Goal: Transaction & Acquisition: Purchase product/service

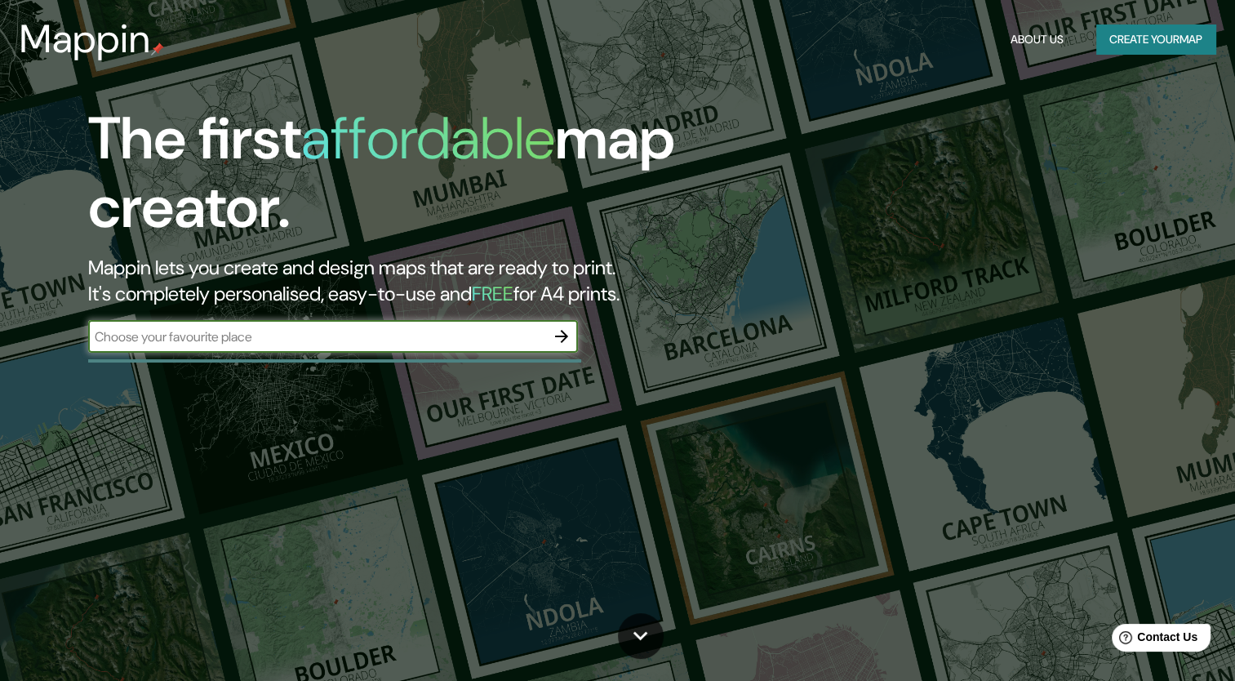
click at [473, 333] on input "text" at bounding box center [316, 336] width 457 height 19
type input "[GEOGRAPHIC_DATA]"
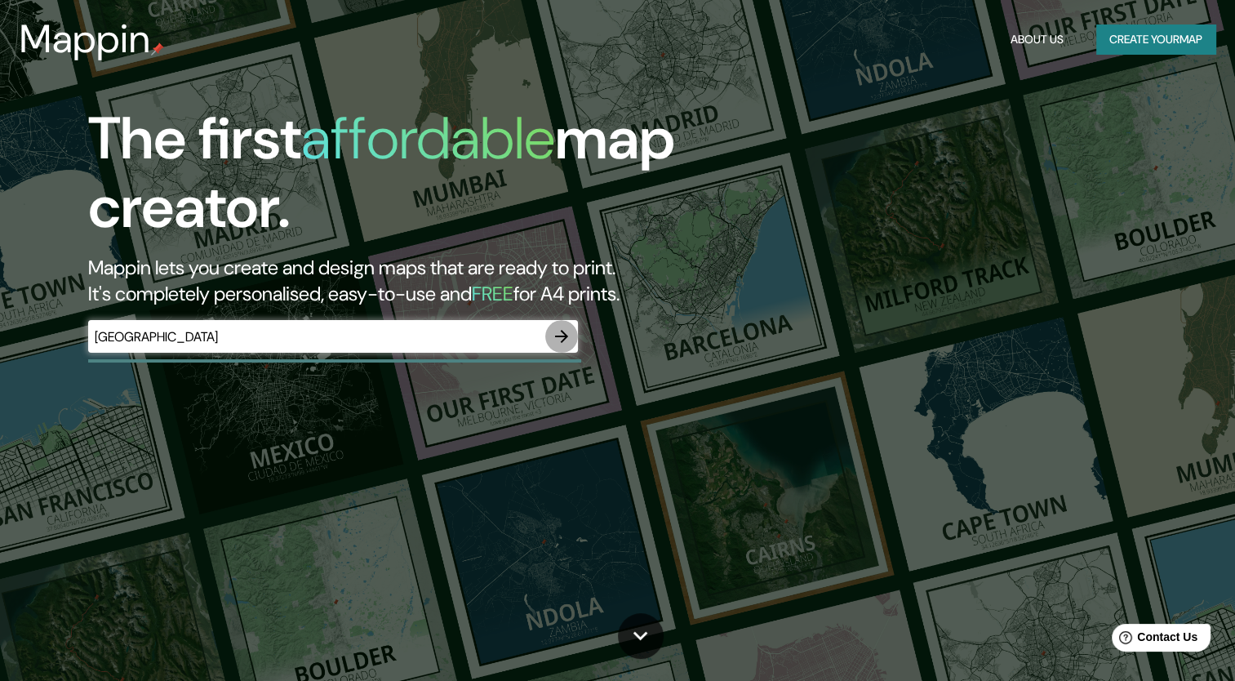
click at [562, 340] on icon "button" at bounding box center [561, 336] width 13 height 13
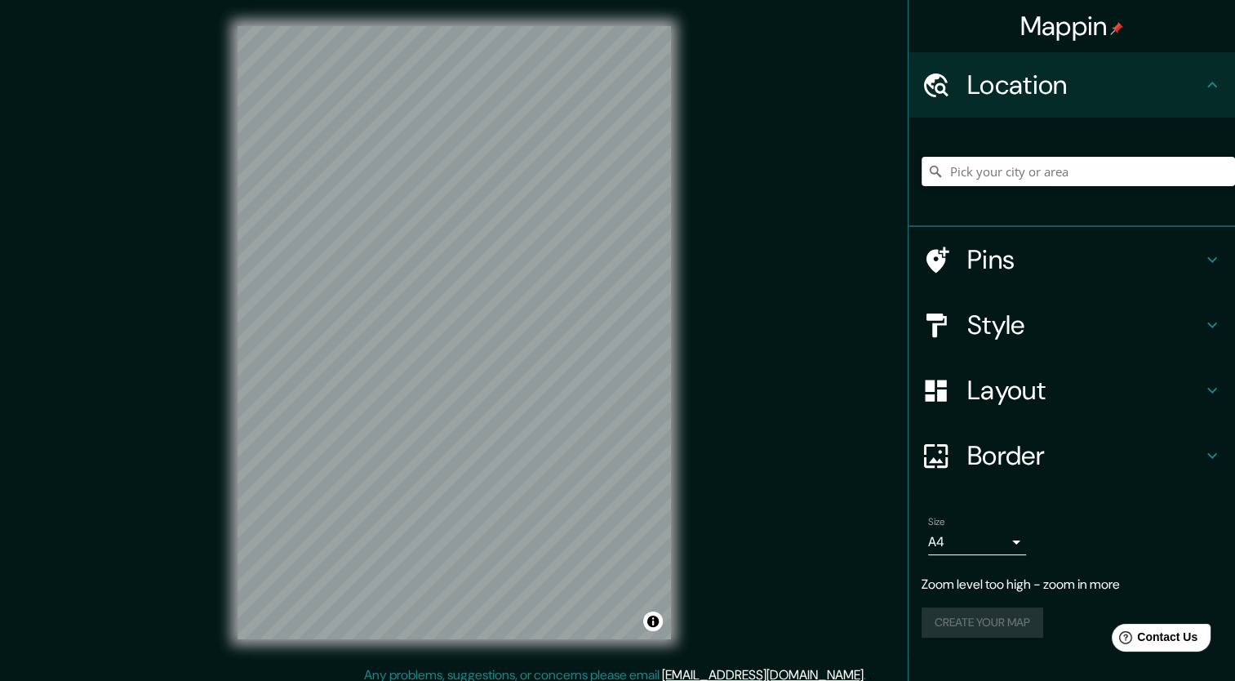
click at [996, 178] on input "Pick your city or area" at bounding box center [1079, 171] width 314 height 29
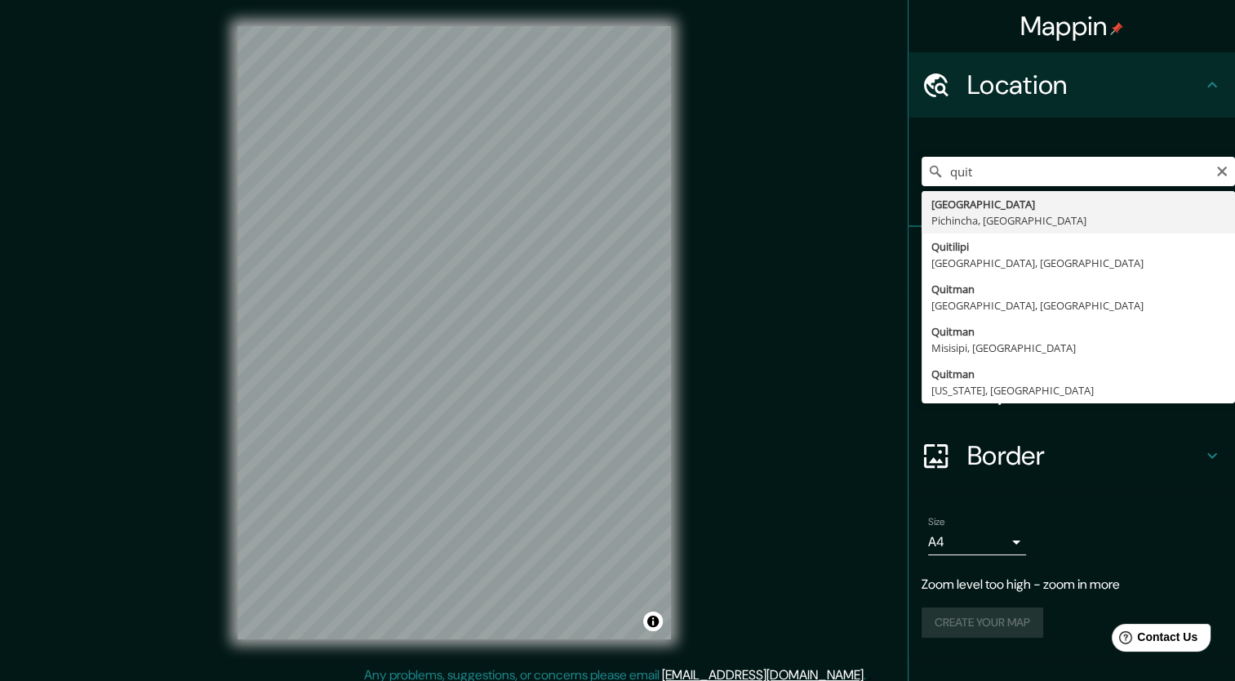
type input "[GEOGRAPHIC_DATA], [GEOGRAPHIC_DATA], [GEOGRAPHIC_DATA]"
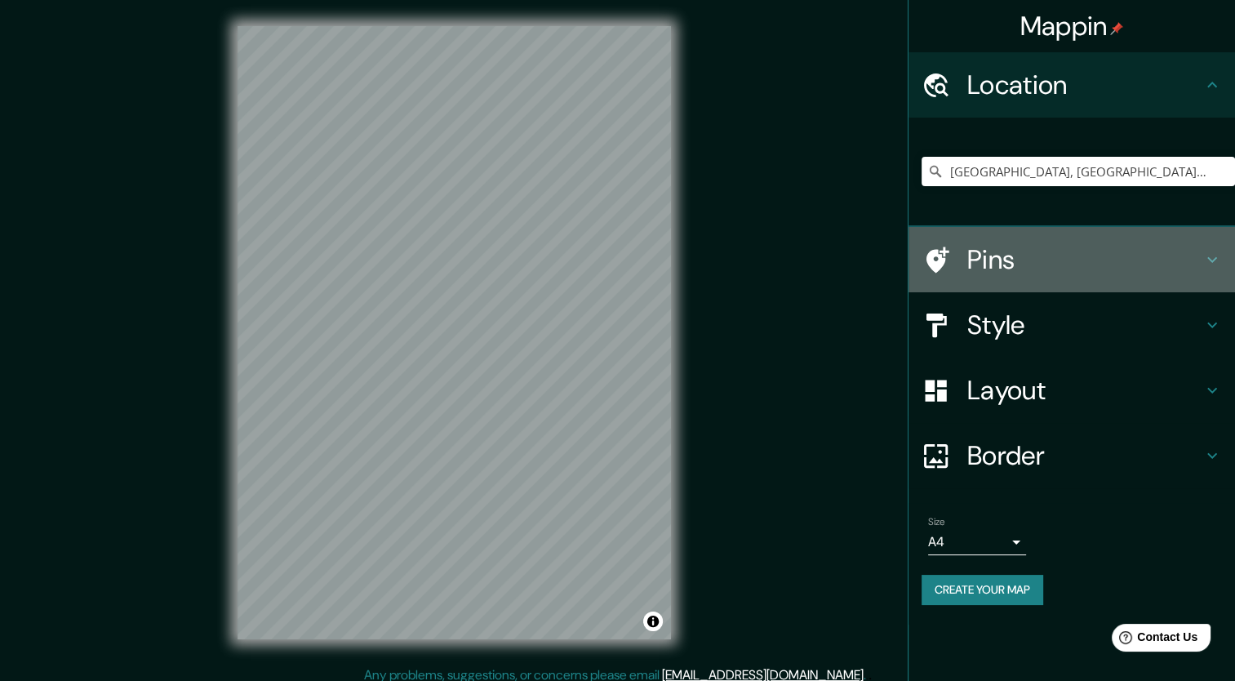
click at [1213, 263] on icon at bounding box center [1213, 260] width 20 height 20
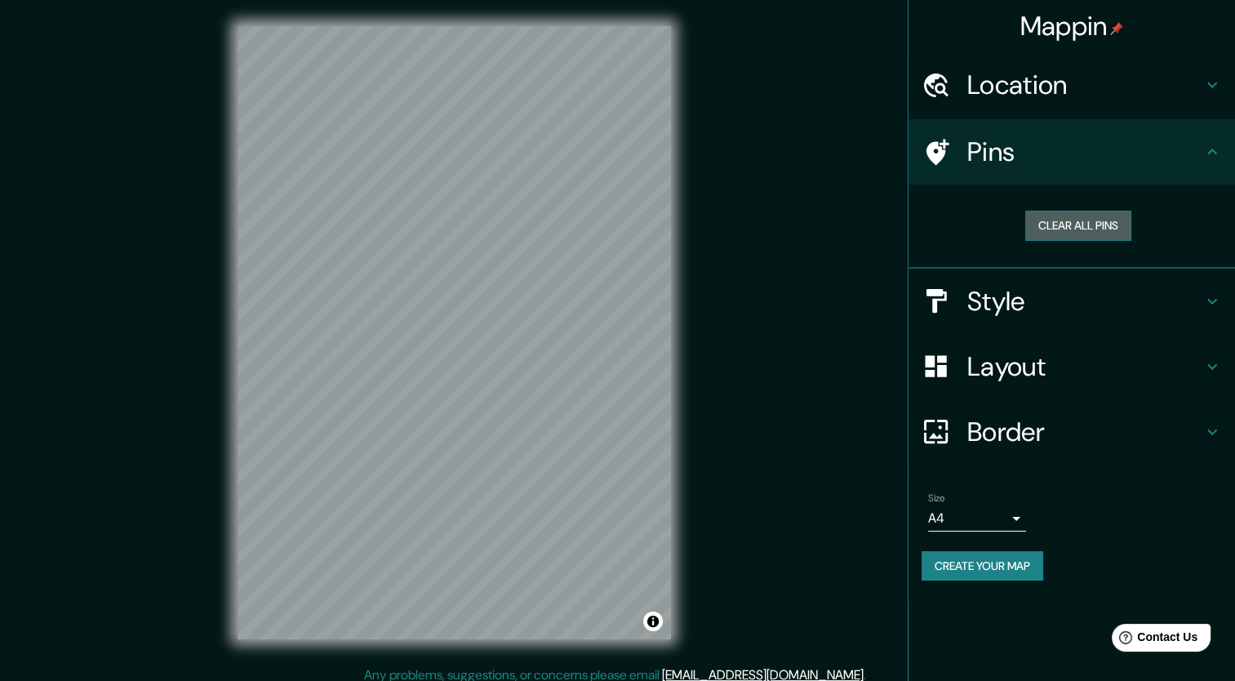
click at [1080, 229] on button "Clear all pins" at bounding box center [1079, 226] width 106 height 30
click at [1078, 225] on button "Clear all pins" at bounding box center [1079, 226] width 106 height 30
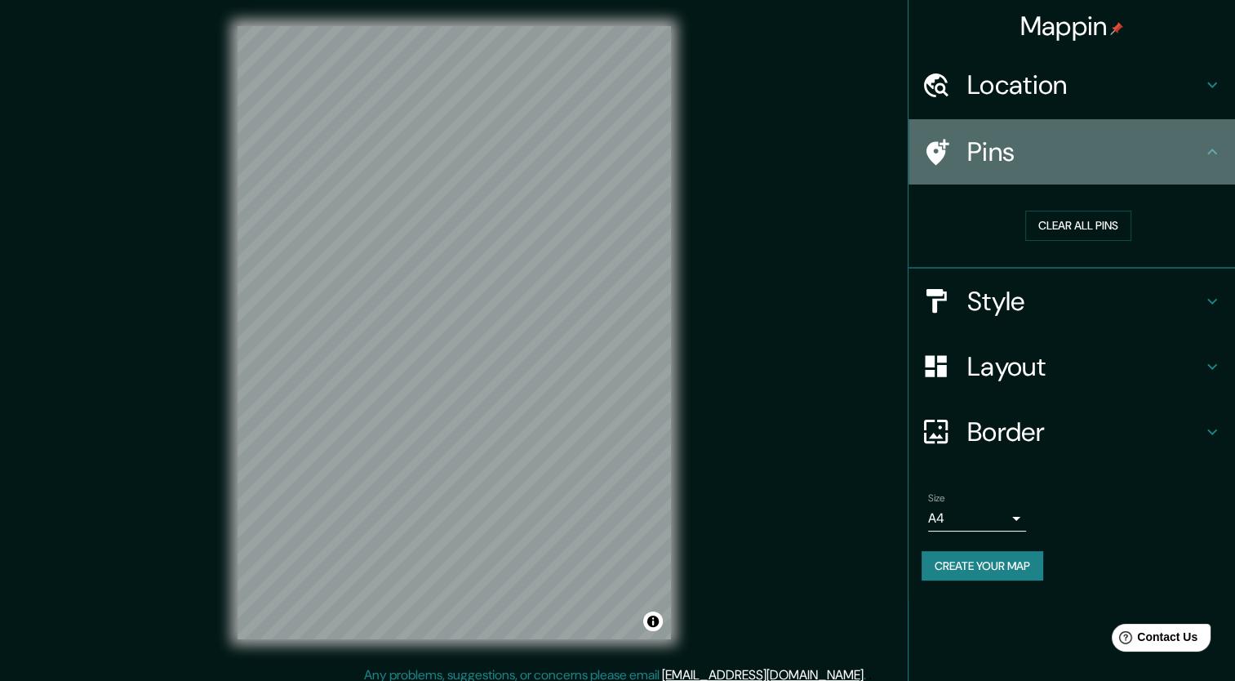
click at [1209, 142] on icon at bounding box center [1213, 152] width 20 height 20
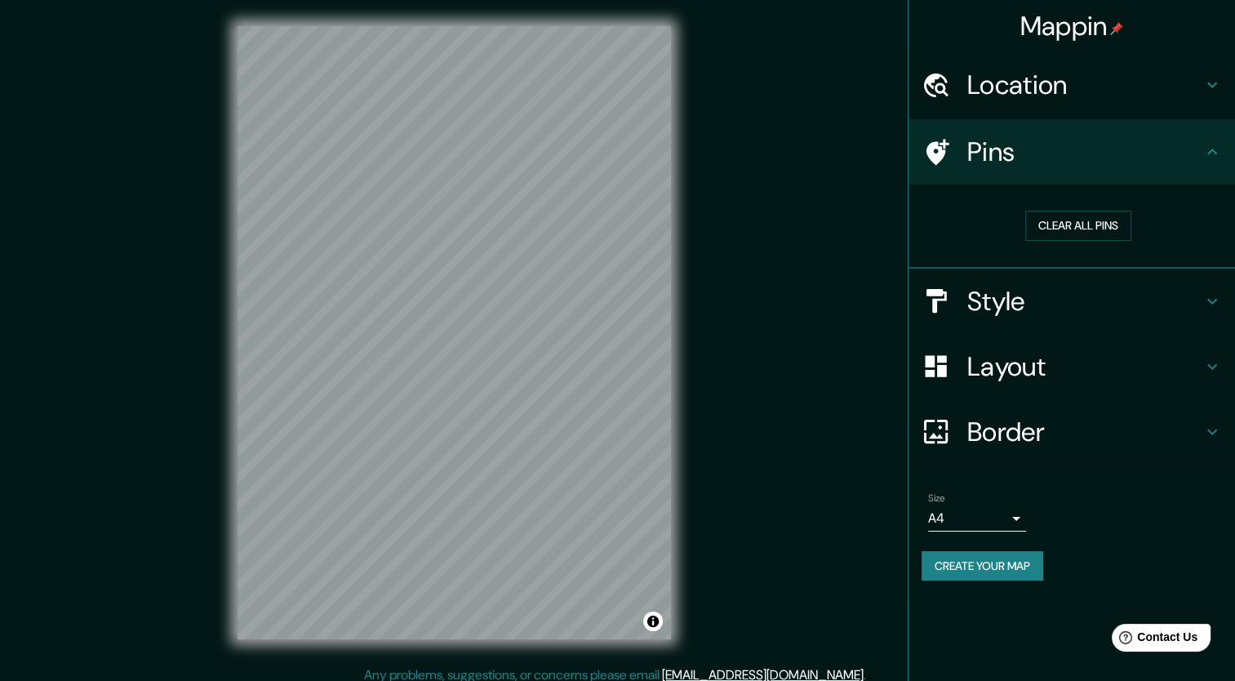
click at [1203, 292] on icon at bounding box center [1213, 302] width 20 height 20
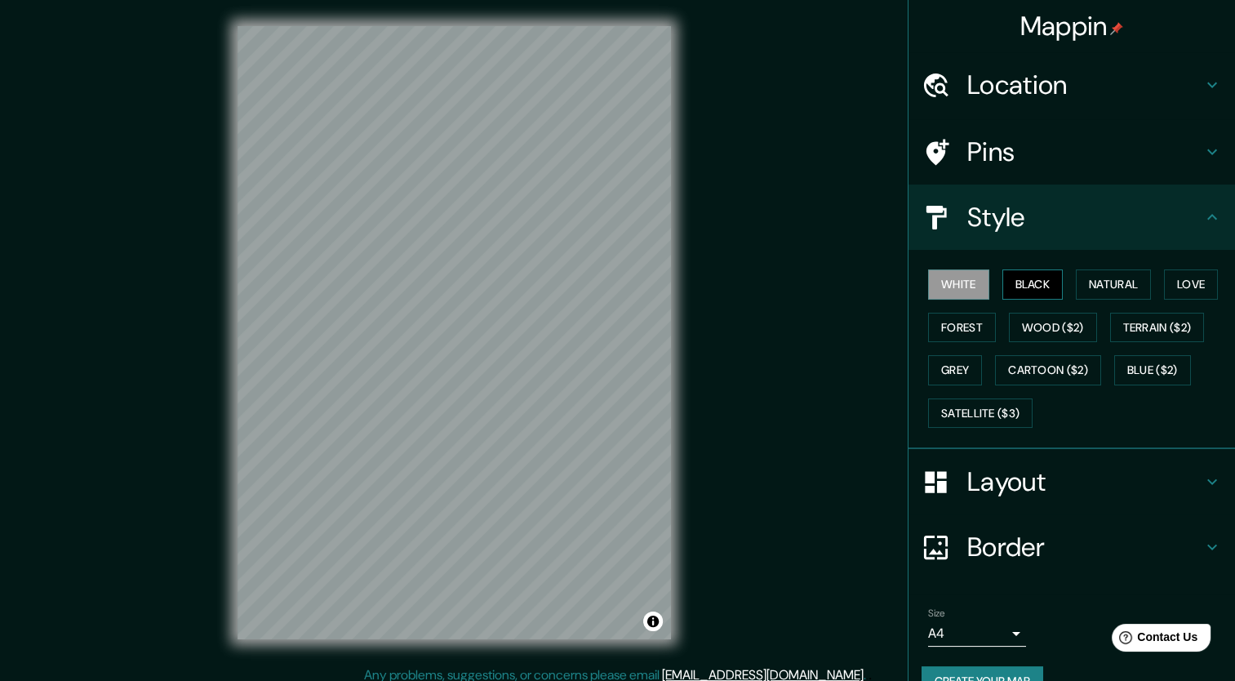
click at [1026, 292] on button "Black" at bounding box center [1033, 284] width 61 height 30
click at [941, 288] on button "White" at bounding box center [958, 284] width 61 height 30
click at [1016, 284] on button "Black" at bounding box center [1033, 284] width 61 height 30
click at [928, 279] on button "White" at bounding box center [958, 284] width 61 height 30
click at [1102, 281] on button "Natural" at bounding box center [1113, 284] width 75 height 30
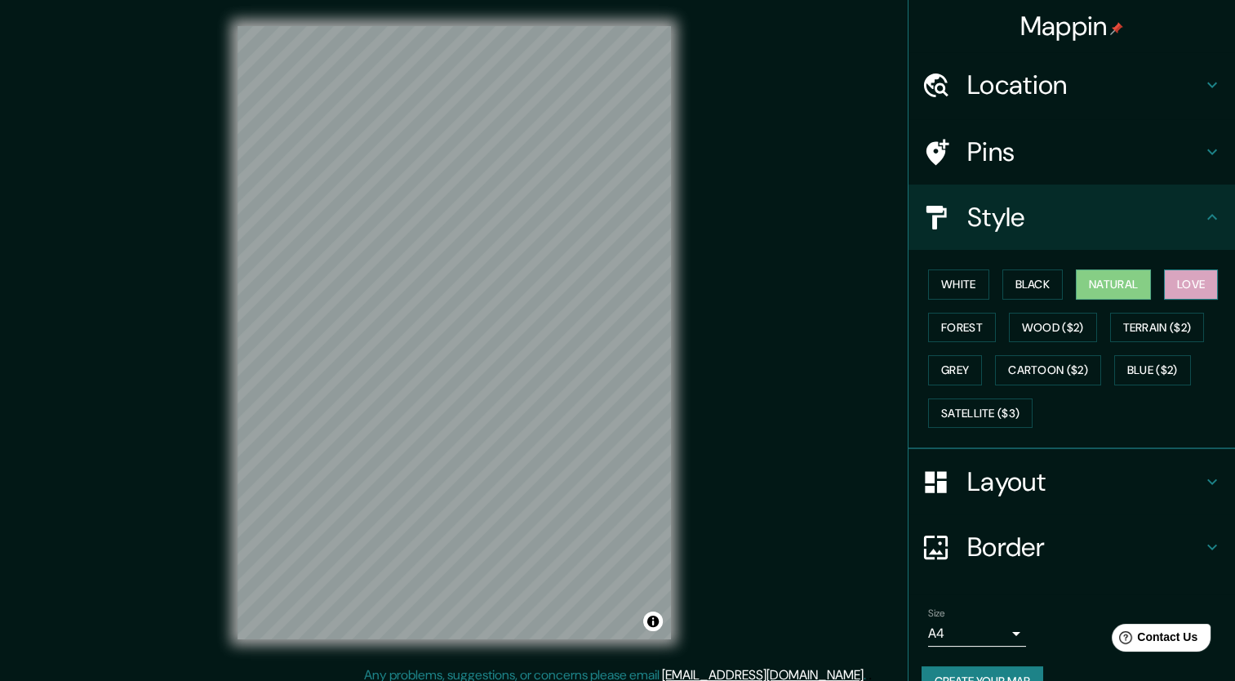
click at [1187, 287] on button "Love" at bounding box center [1191, 284] width 54 height 30
click at [943, 334] on button "Forest" at bounding box center [962, 328] width 68 height 30
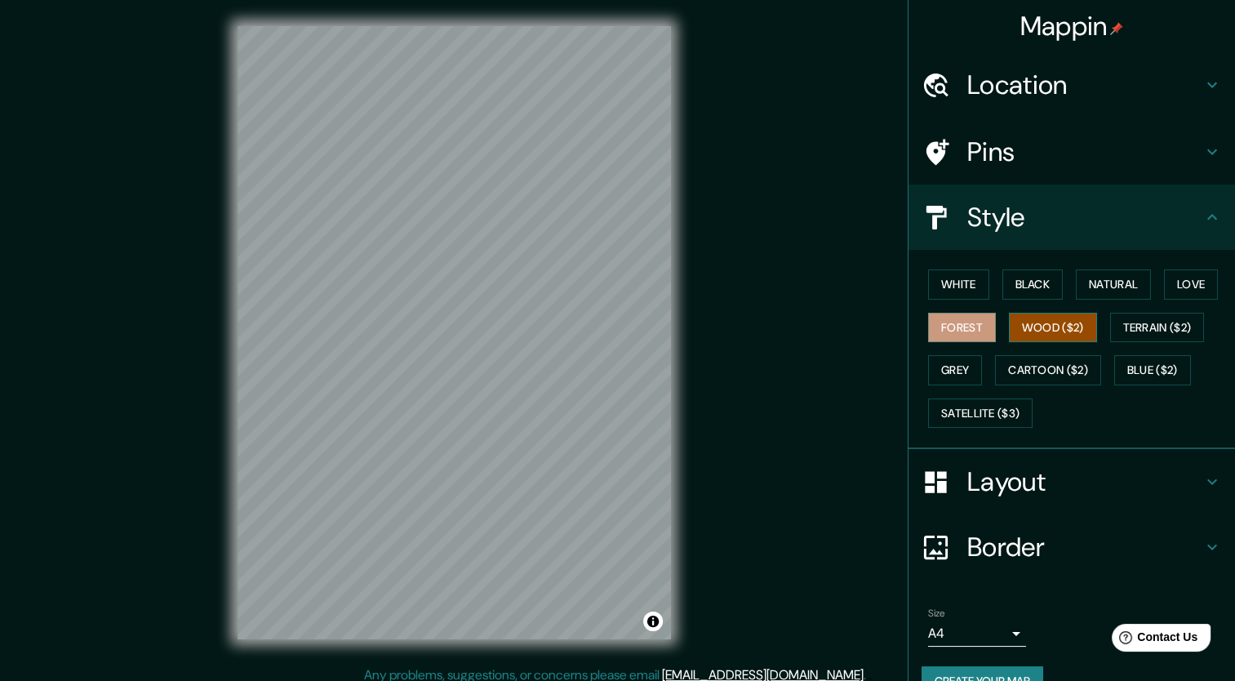
click at [1039, 324] on button "Wood ($2)" at bounding box center [1053, 328] width 88 height 30
click at [1104, 155] on h4 "Pins" at bounding box center [1085, 152] width 235 height 33
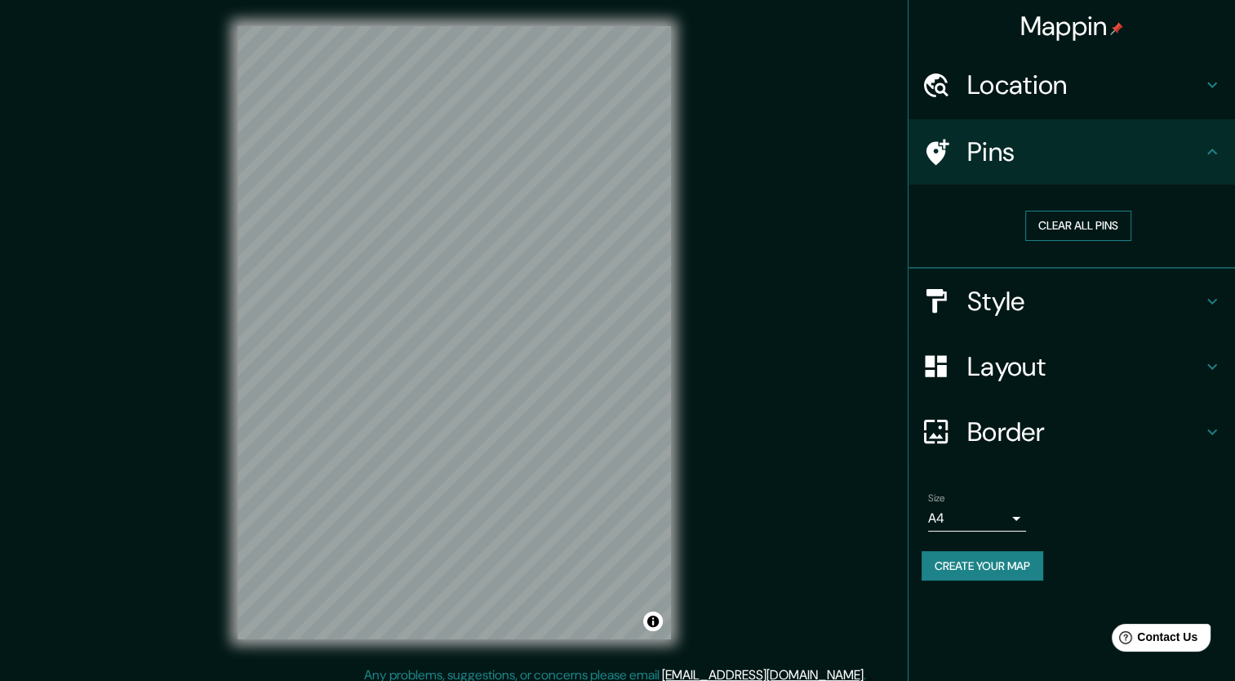
click at [1065, 221] on button "Clear all pins" at bounding box center [1079, 226] width 106 height 30
click at [1058, 211] on button "Clear all pins" at bounding box center [1079, 226] width 106 height 30
click at [1071, 227] on button "Clear all pins" at bounding box center [1079, 226] width 106 height 30
click at [1195, 162] on h4 "Pins" at bounding box center [1085, 152] width 235 height 33
click at [1115, 297] on h4 "Style" at bounding box center [1085, 301] width 235 height 33
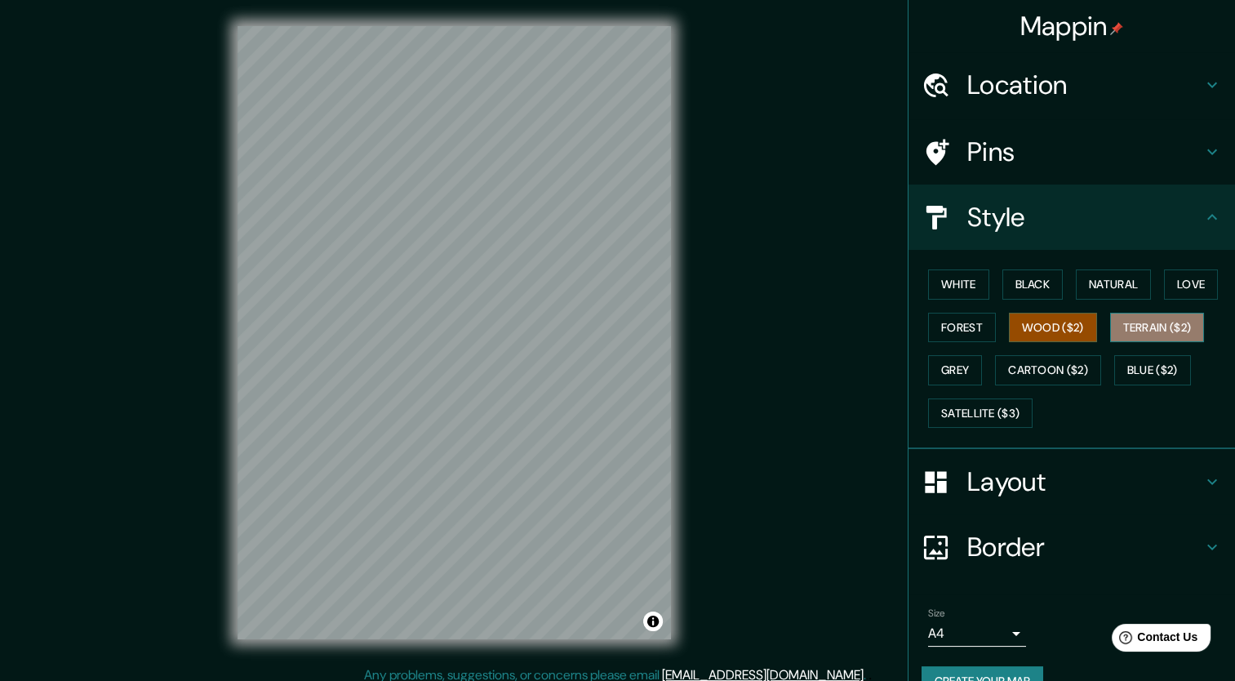
click at [1142, 334] on button "Terrain ($2)" at bounding box center [1158, 328] width 95 height 30
click at [938, 374] on button "Grey" at bounding box center [955, 370] width 54 height 30
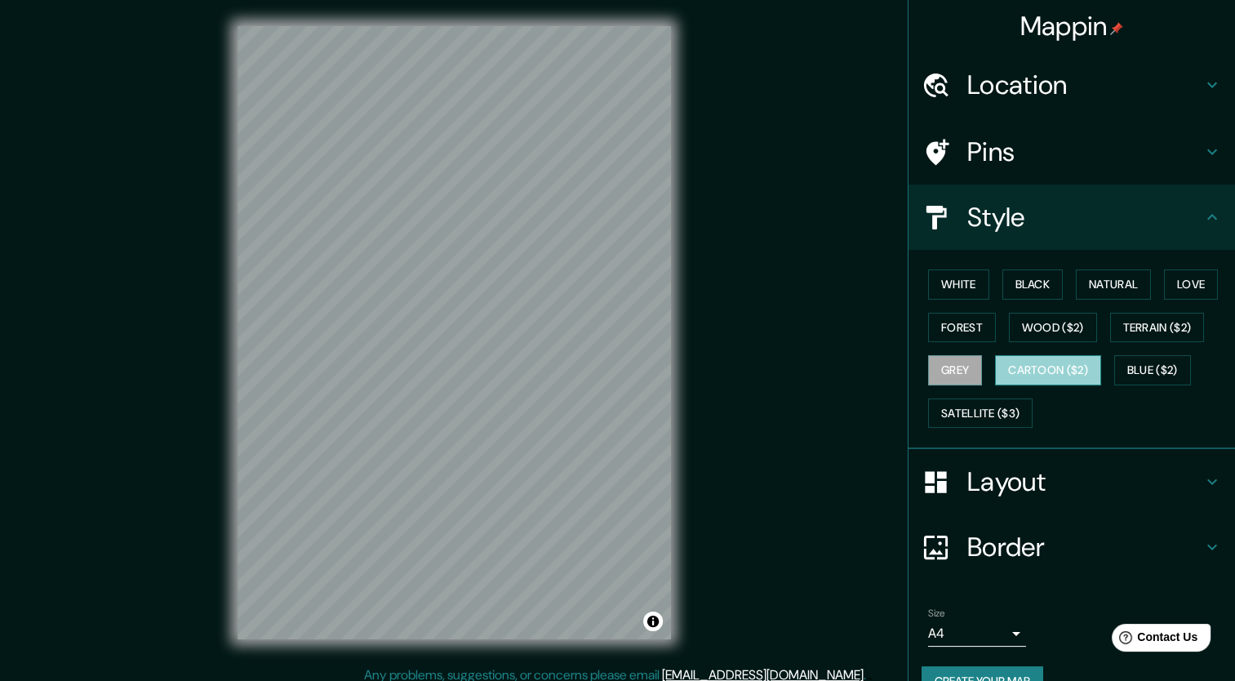
click at [1034, 367] on button "Cartoon ($2)" at bounding box center [1048, 370] width 106 height 30
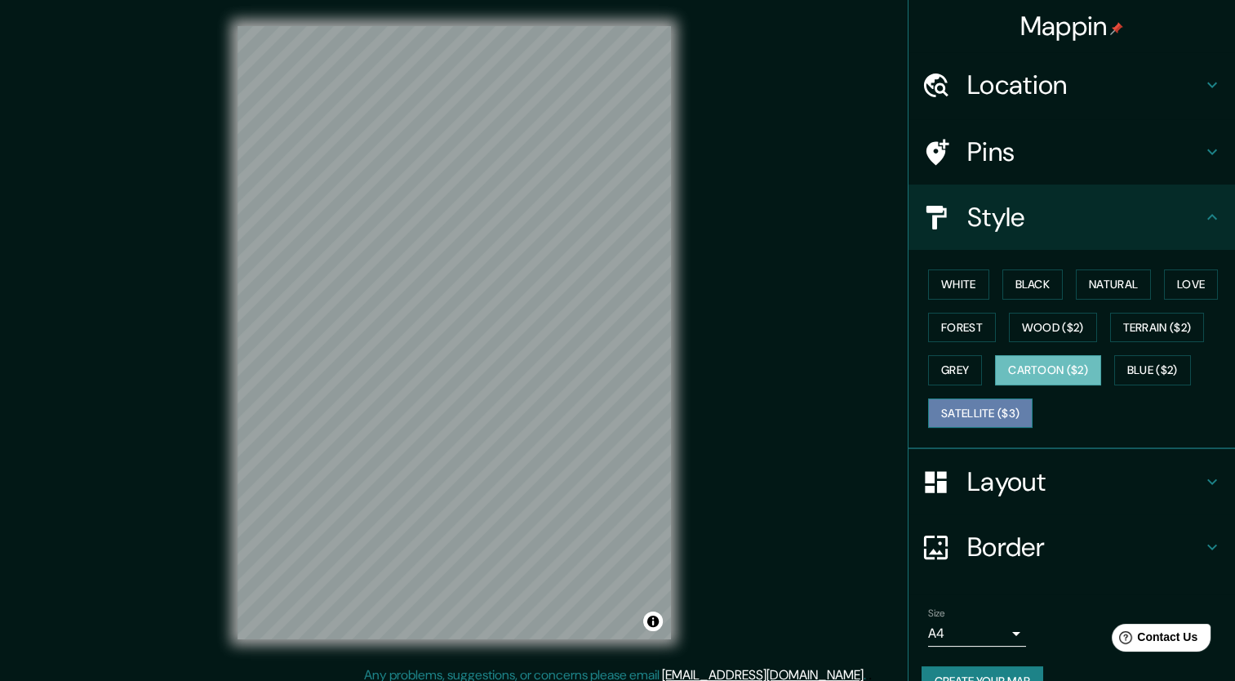
click at [972, 412] on button "Satellite ($3)" at bounding box center [980, 413] width 105 height 30
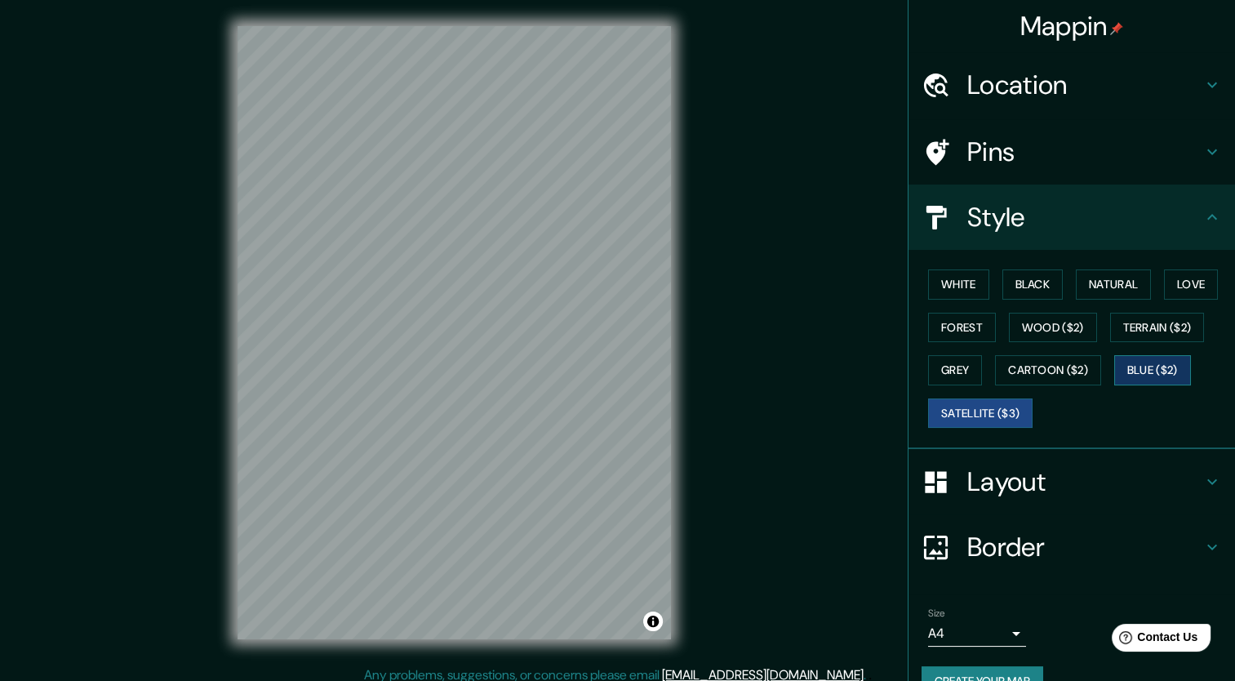
click at [1148, 368] on button "Blue ($2)" at bounding box center [1153, 370] width 77 height 30
click at [1008, 274] on button "Black" at bounding box center [1033, 284] width 61 height 30
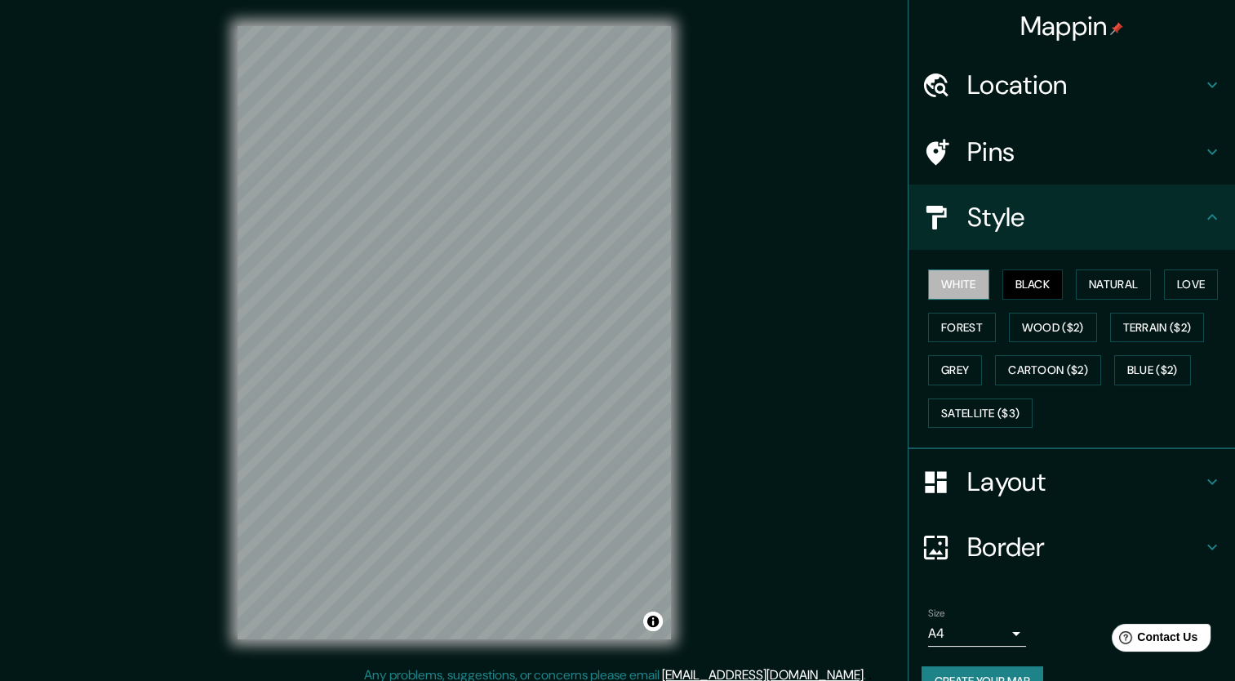
click at [956, 283] on button "White" at bounding box center [958, 284] width 61 height 30
click at [1093, 276] on button "Natural" at bounding box center [1113, 284] width 75 height 30
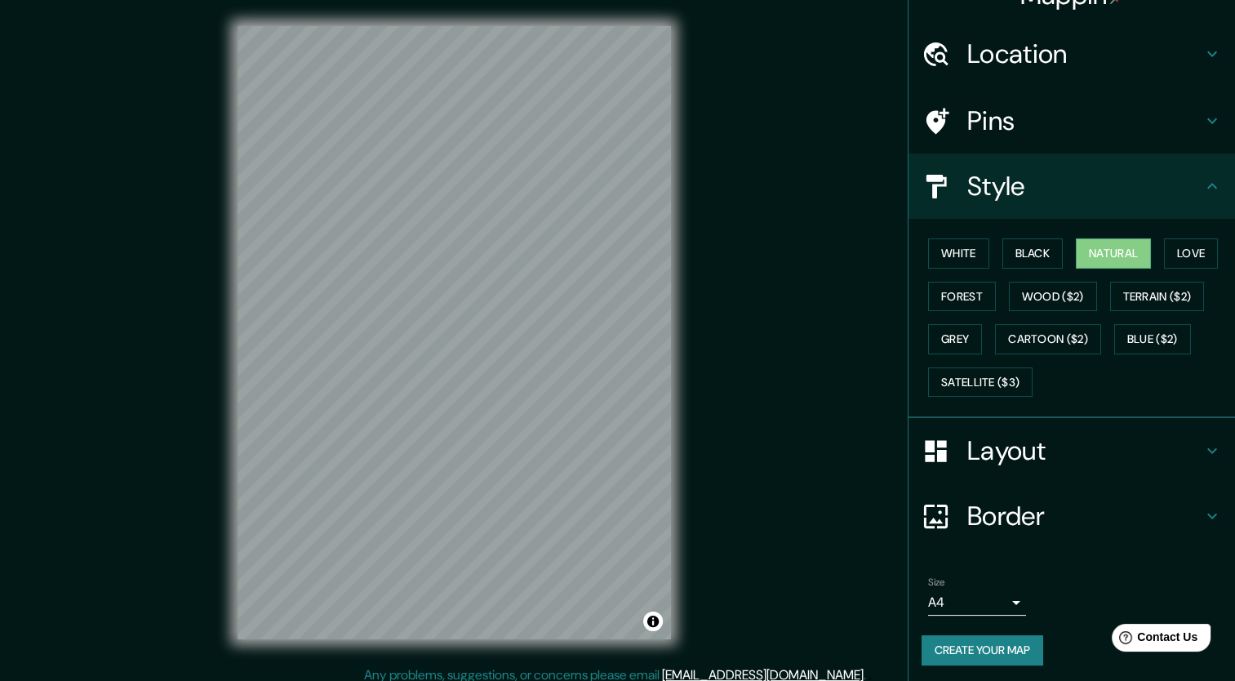
scroll to position [32, 0]
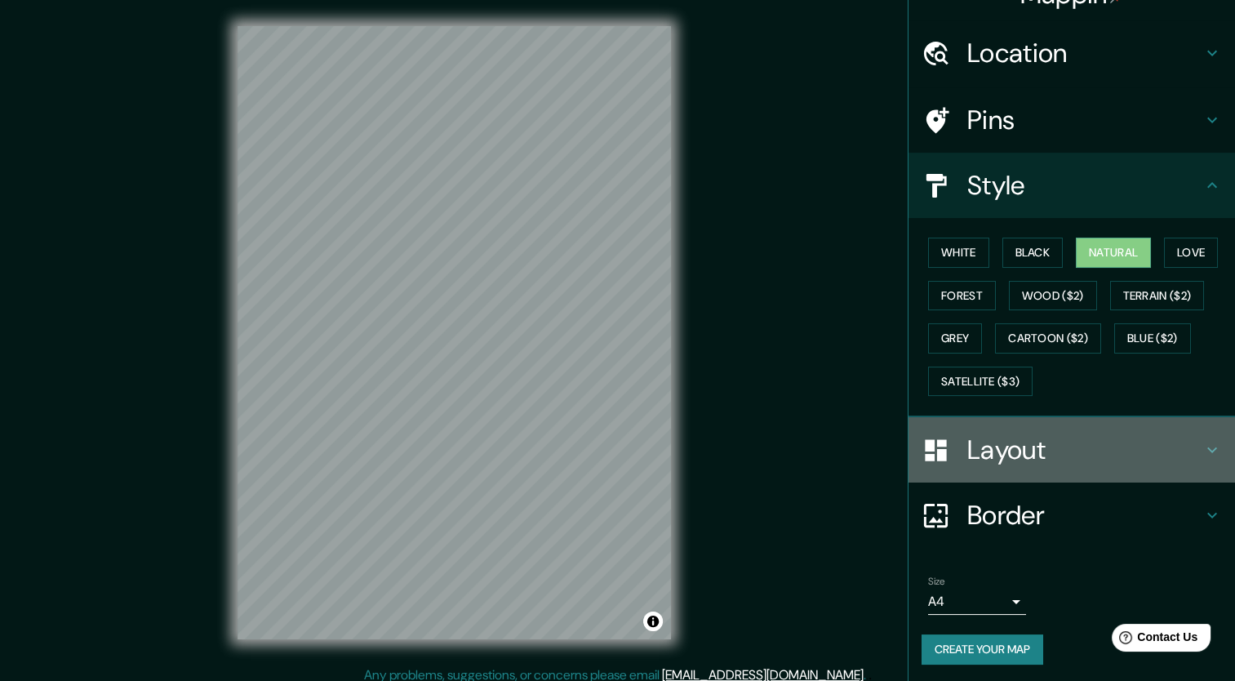
click at [1203, 453] on icon at bounding box center [1213, 450] width 20 height 20
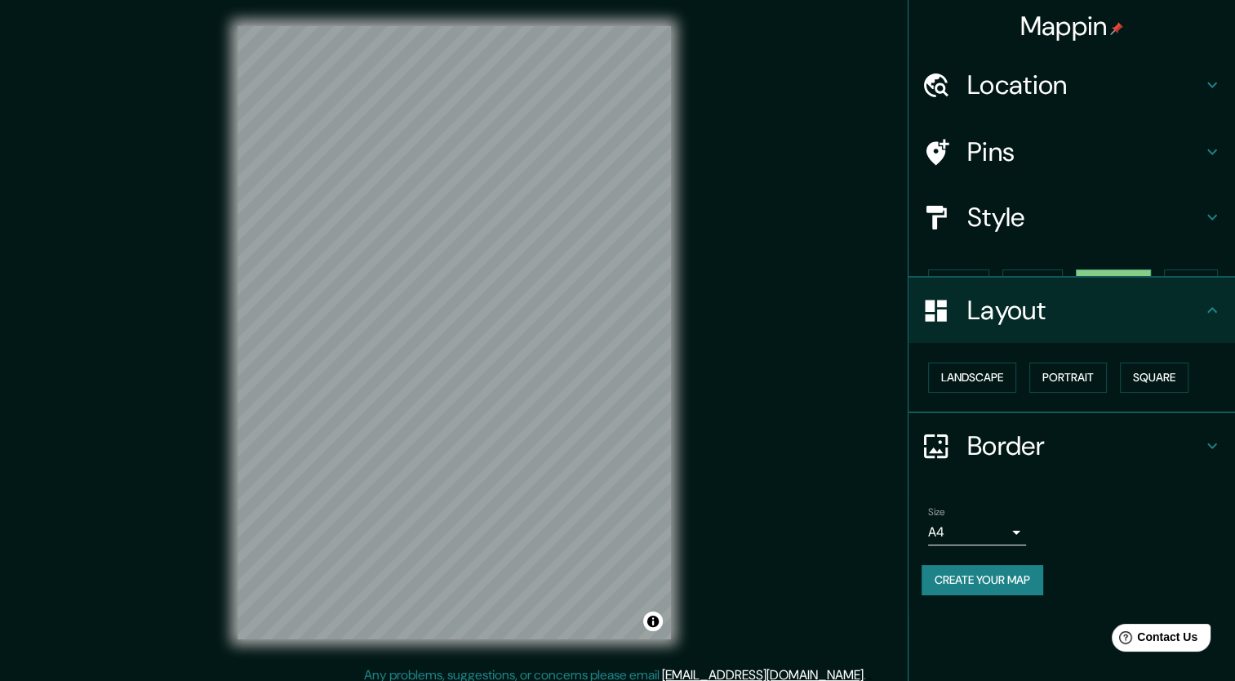
scroll to position [0, 0]
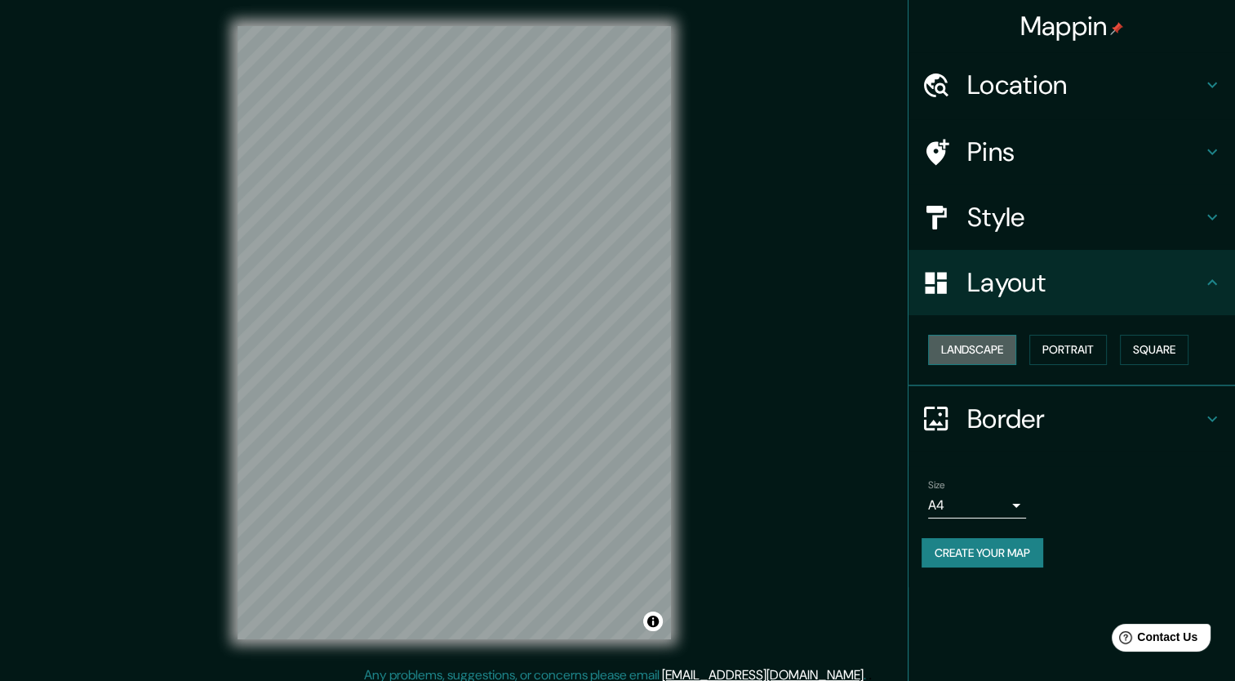
click at [973, 354] on button "Landscape" at bounding box center [972, 350] width 88 height 30
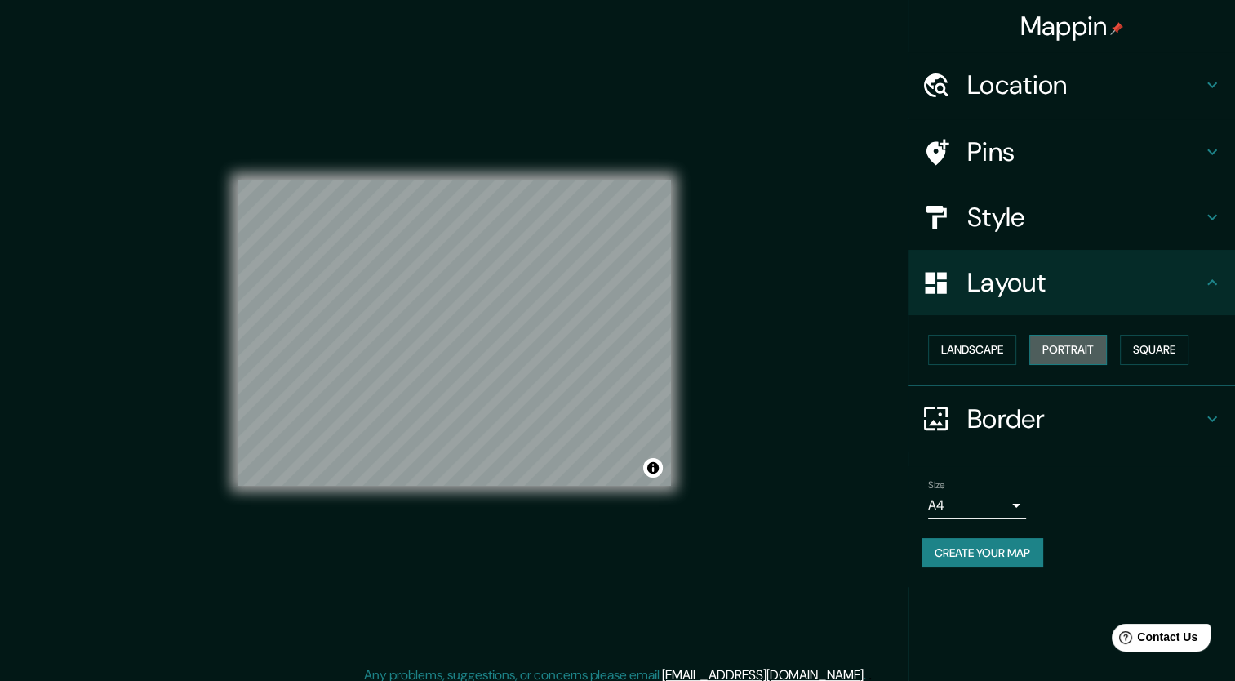
click at [1072, 348] on button "Portrait" at bounding box center [1069, 350] width 78 height 30
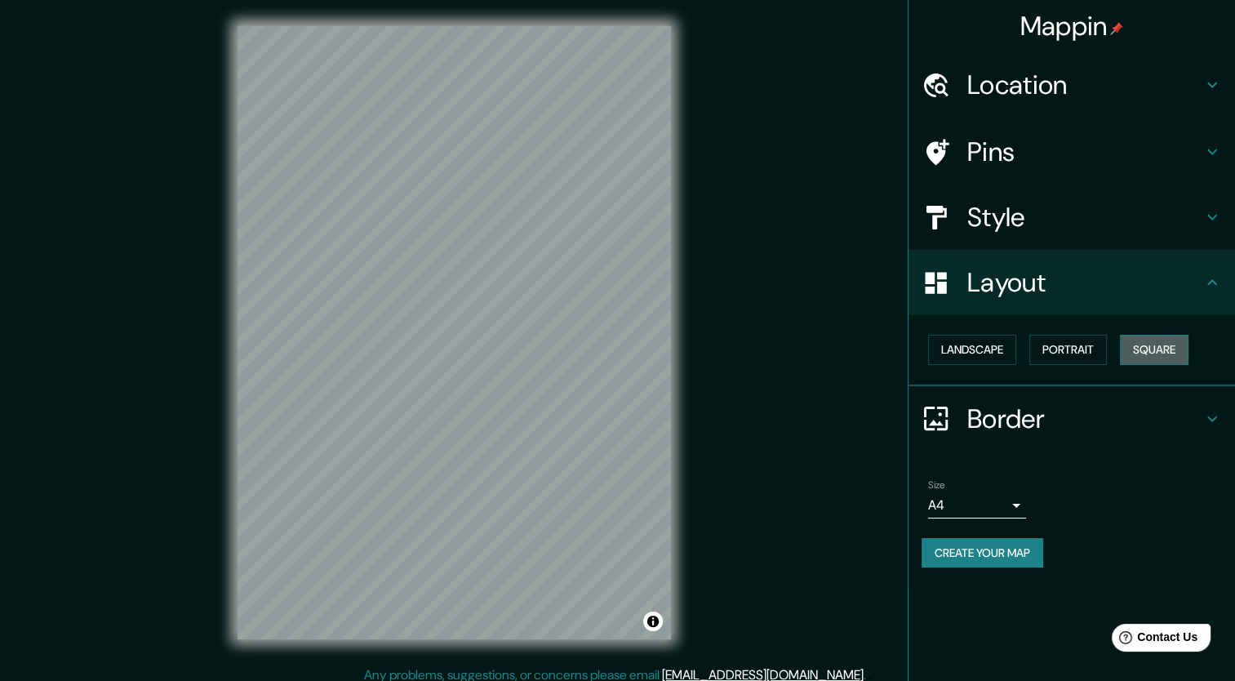
click at [1166, 346] on button "Square" at bounding box center [1154, 350] width 69 height 30
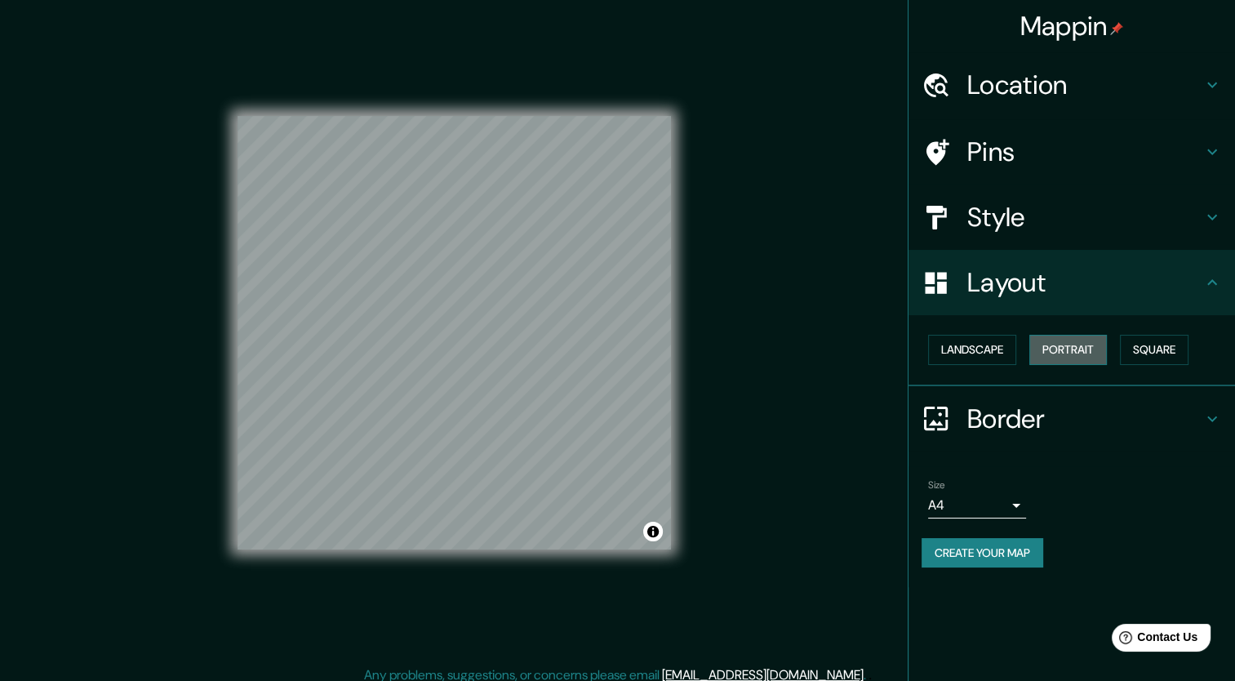
click at [1078, 353] on button "Portrait" at bounding box center [1069, 350] width 78 height 30
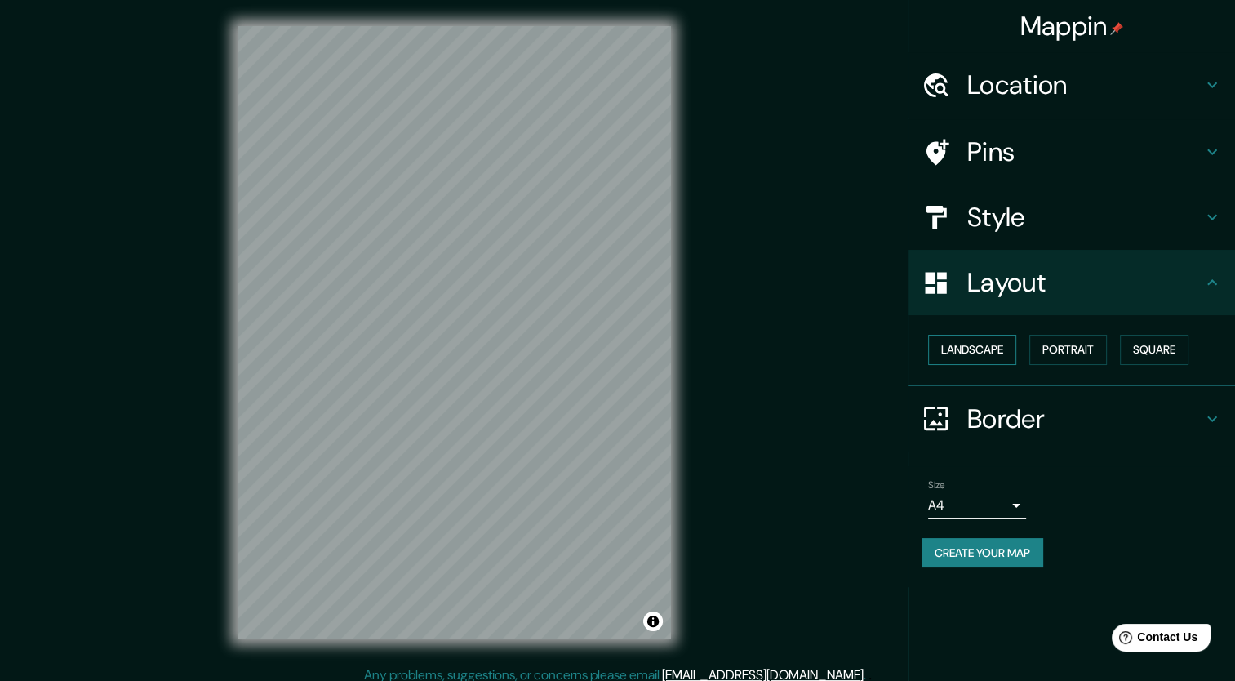
click at [981, 338] on button "Landscape" at bounding box center [972, 350] width 88 height 30
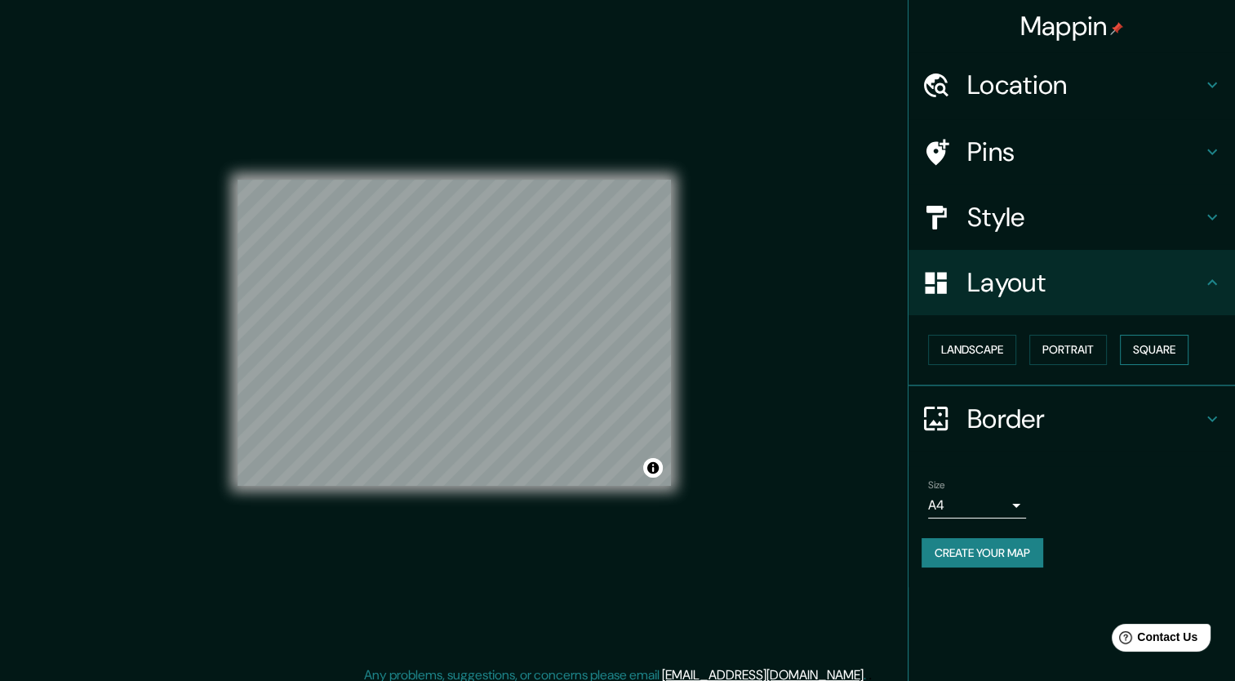
click at [1163, 354] on button "Square" at bounding box center [1154, 350] width 69 height 30
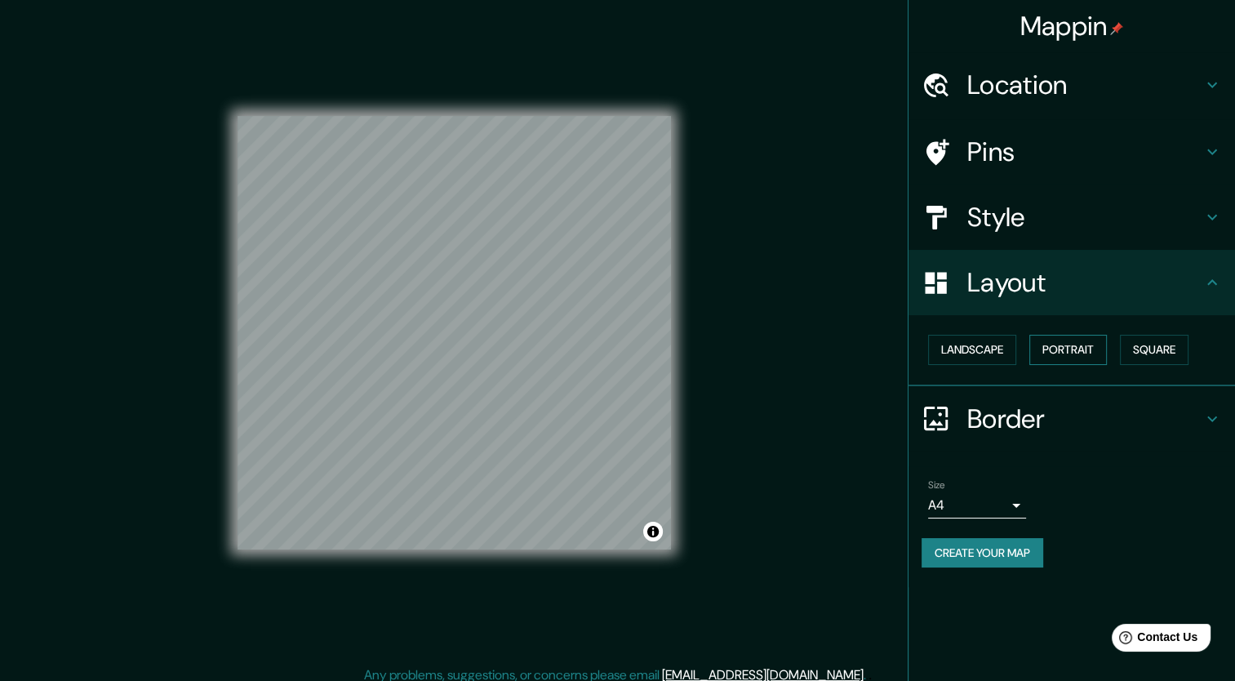
click at [1078, 347] on button "Portrait" at bounding box center [1069, 350] width 78 height 30
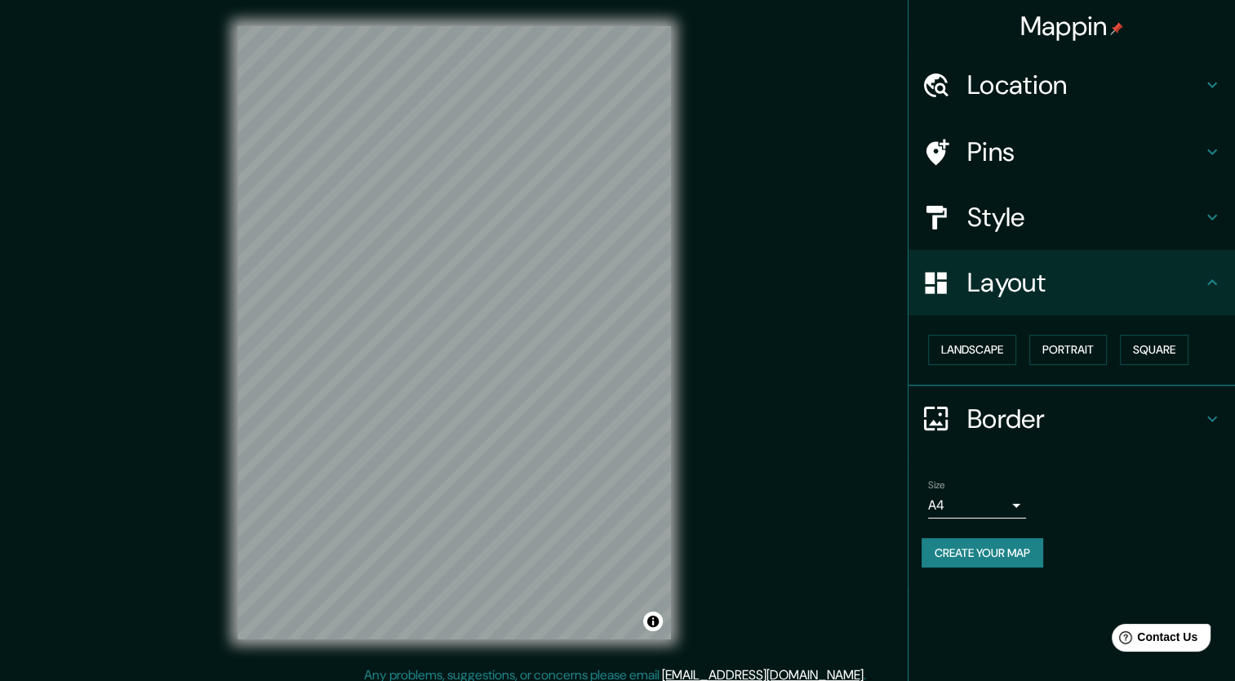
click at [1053, 413] on h4 "Border" at bounding box center [1085, 419] width 235 height 33
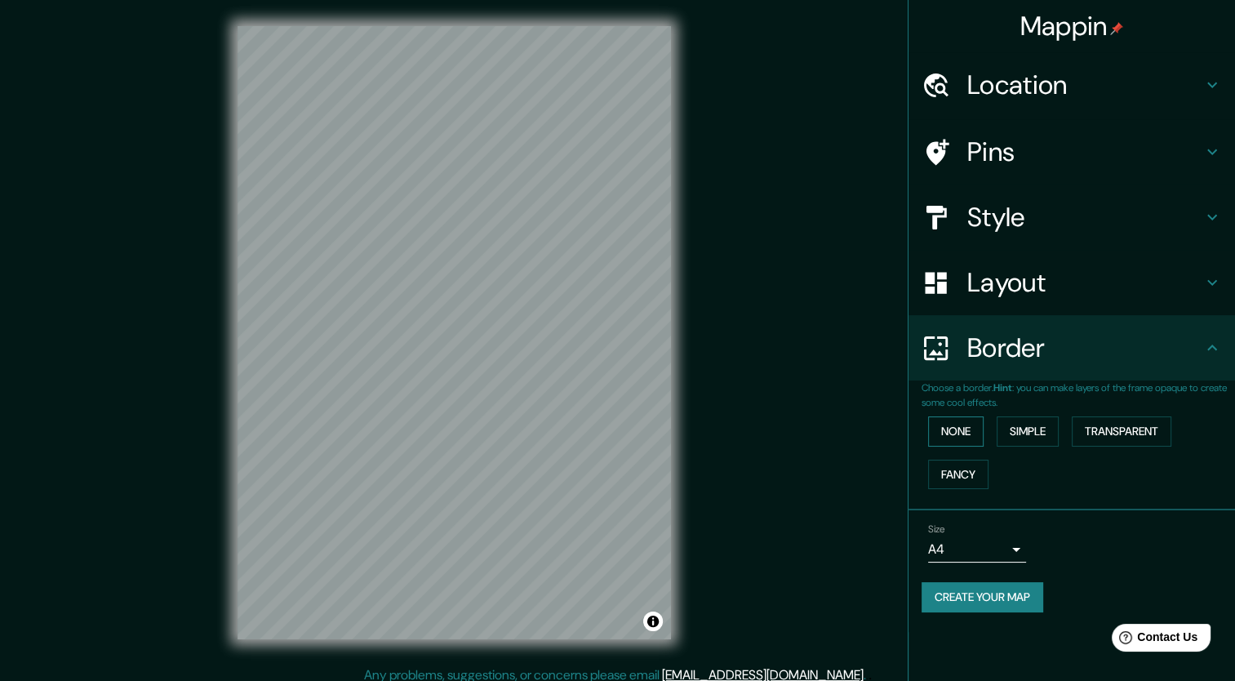
click at [965, 426] on button "None" at bounding box center [956, 431] width 56 height 30
click at [954, 434] on button "None" at bounding box center [956, 431] width 56 height 30
click at [1031, 430] on button "Simple" at bounding box center [1028, 431] width 62 height 30
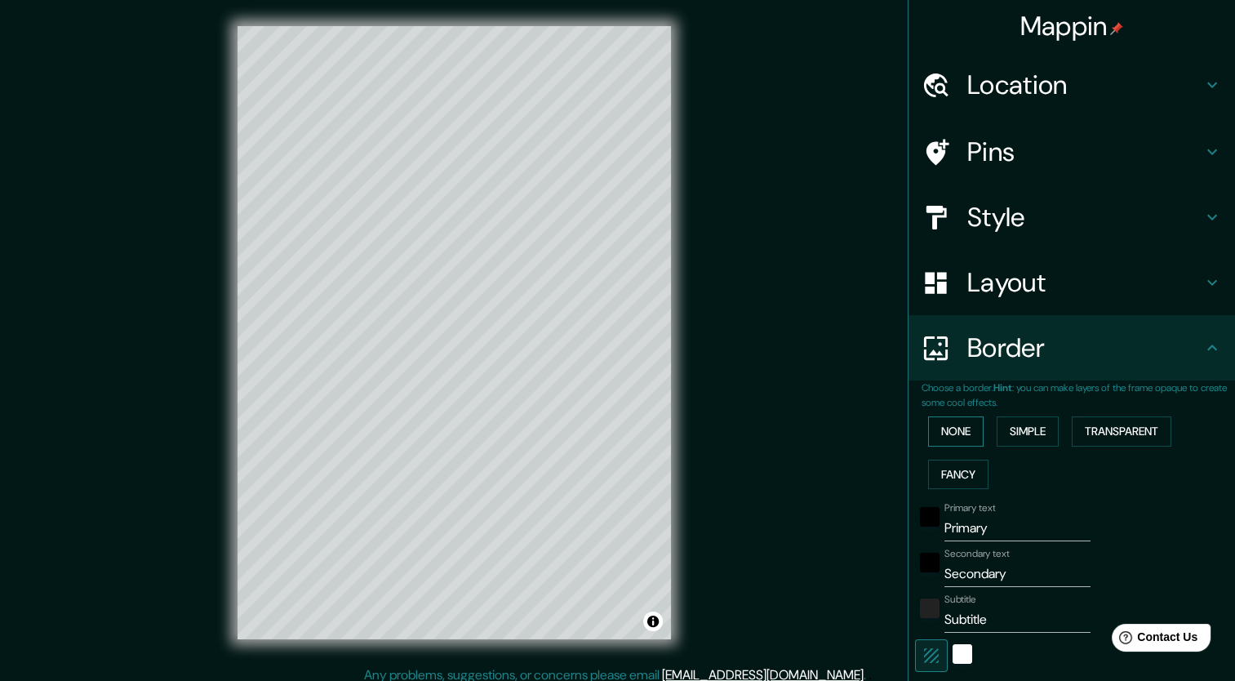
click at [937, 425] on button "None" at bounding box center [956, 431] width 56 height 30
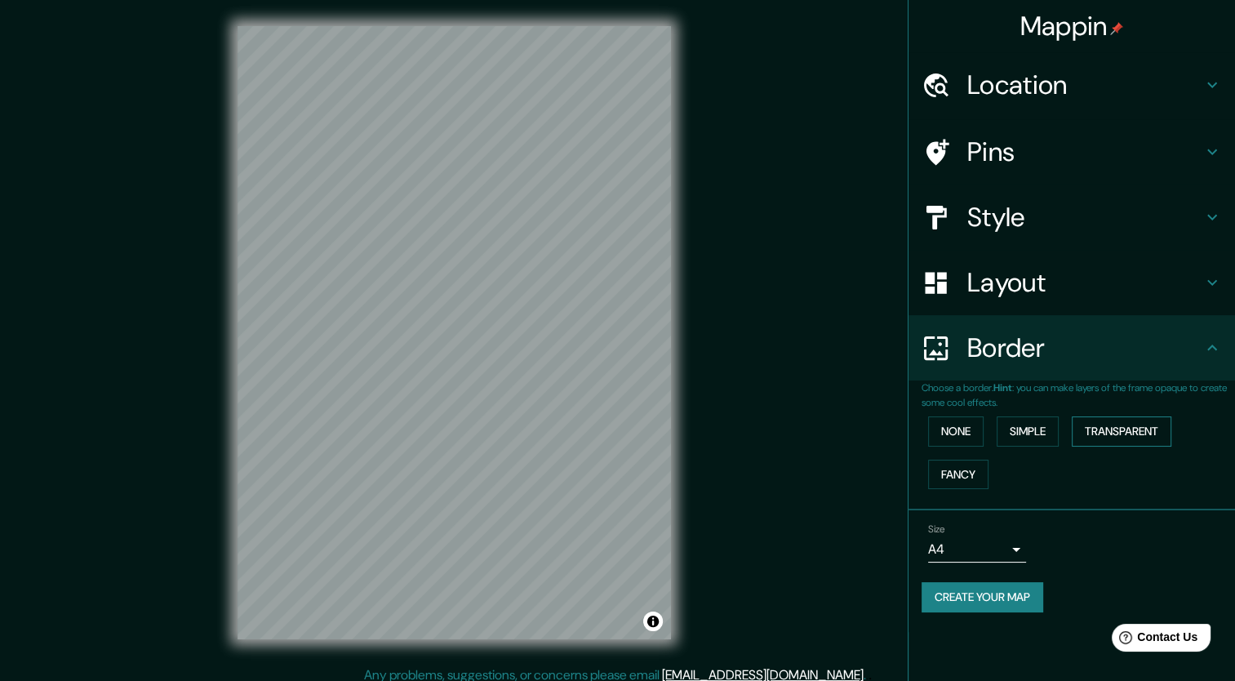
click at [1124, 433] on button "Transparent" at bounding box center [1122, 431] width 100 height 30
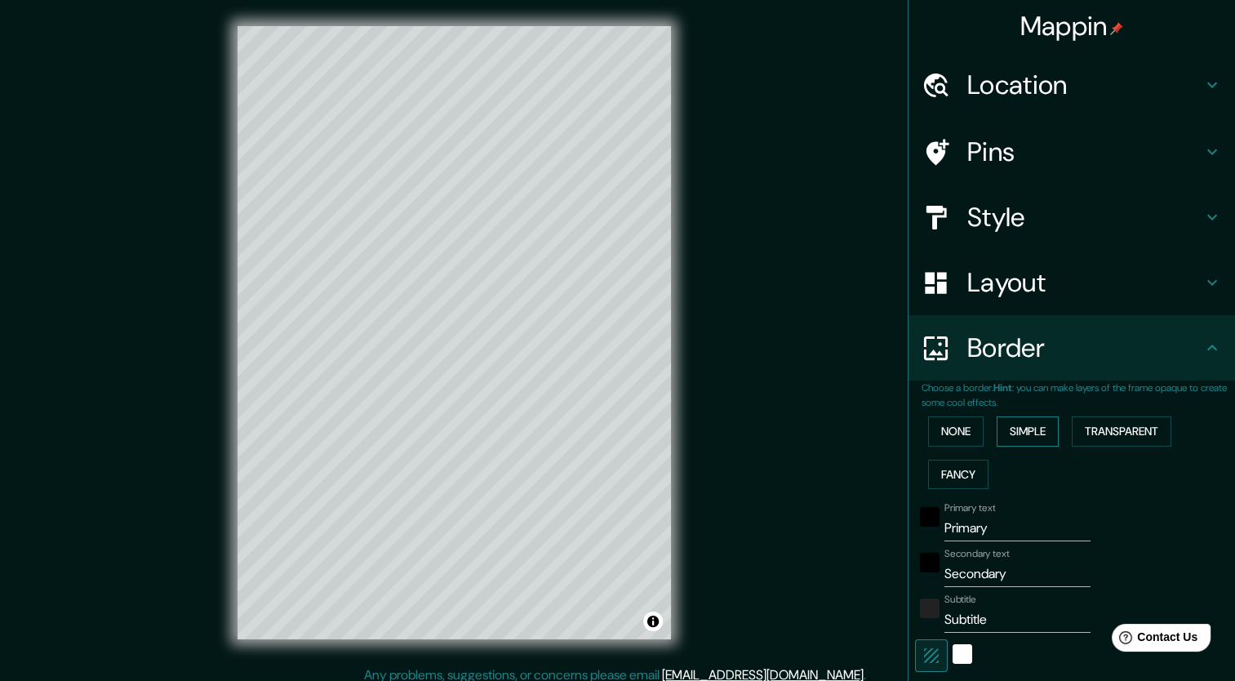
click at [1014, 432] on button "Simple" at bounding box center [1028, 431] width 62 height 30
click at [1106, 423] on button "Transparent" at bounding box center [1122, 431] width 100 height 30
click at [946, 471] on button "Fancy" at bounding box center [958, 475] width 60 height 30
click at [946, 430] on button "None" at bounding box center [956, 431] width 56 height 30
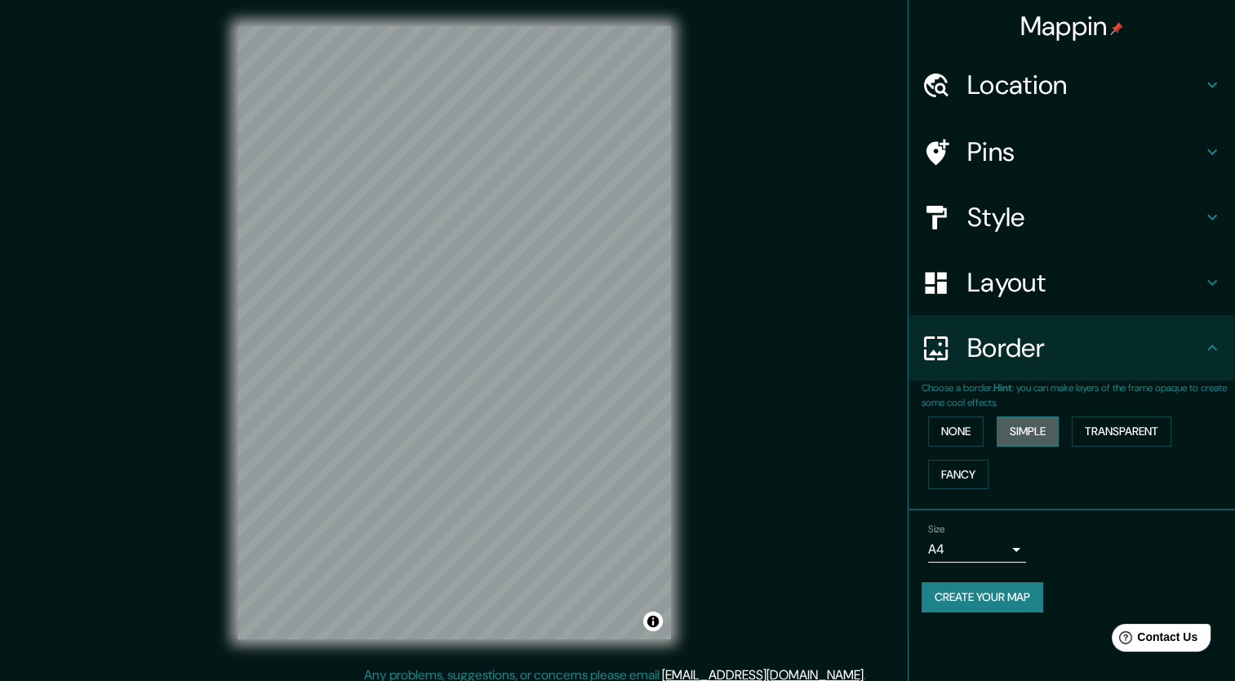
click at [1040, 434] on button "Simple" at bounding box center [1028, 431] width 62 height 30
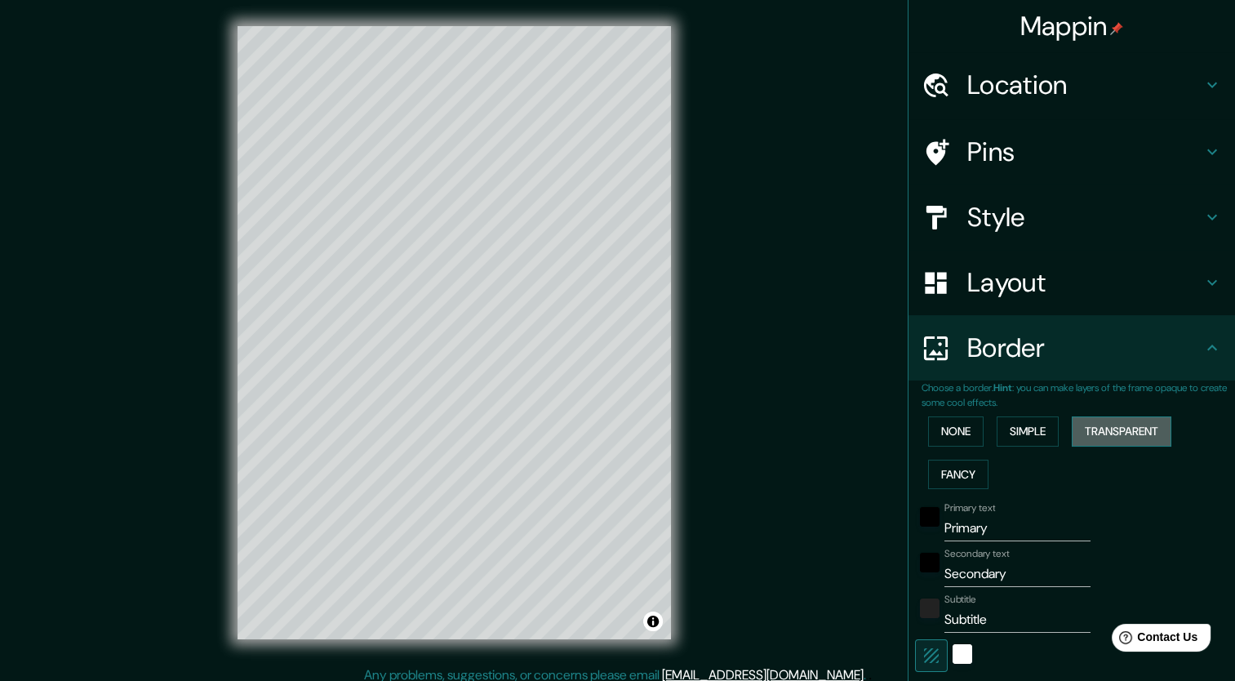
click at [1095, 430] on button "Transparent" at bounding box center [1122, 431] width 100 height 30
drag, startPoint x: 973, startPoint y: 425, endPoint x: 954, endPoint y: 438, distance: 22.9
click at [969, 426] on button "None" at bounding box center [956, 431] width 56 height 30
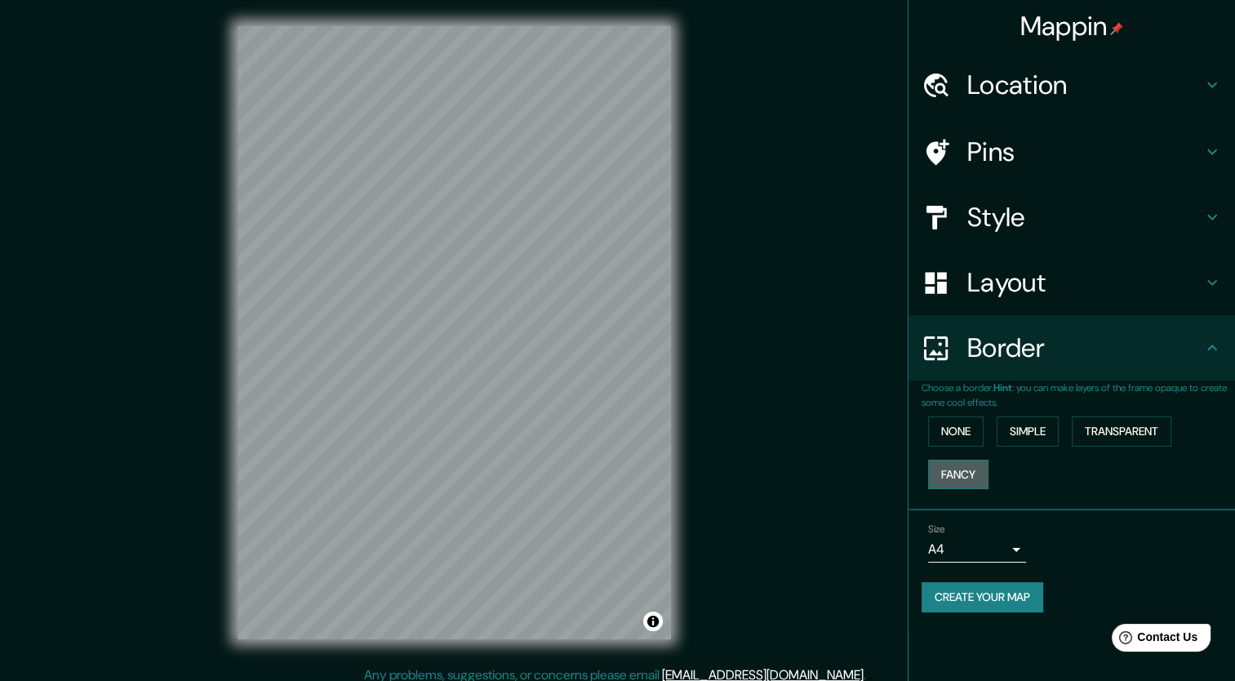
click at [950, 479] on button "Fancy" at bounding box center [958, 475] width 60 height 30
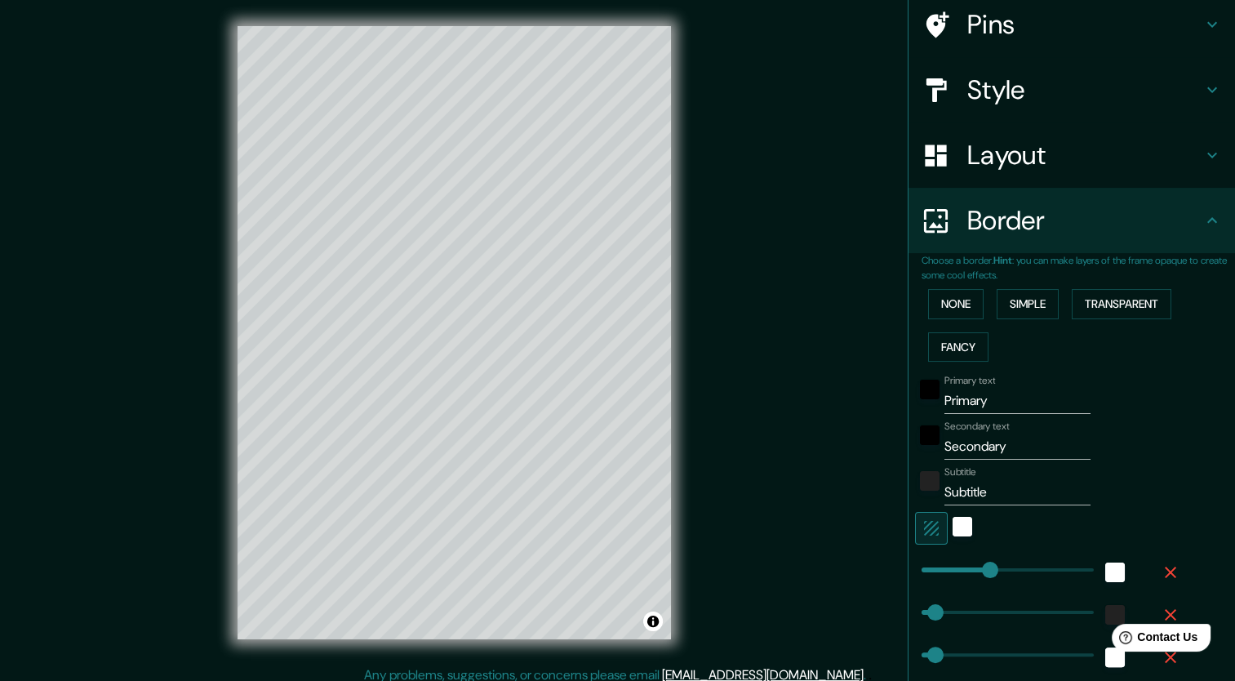
scroll to position [163, 0]
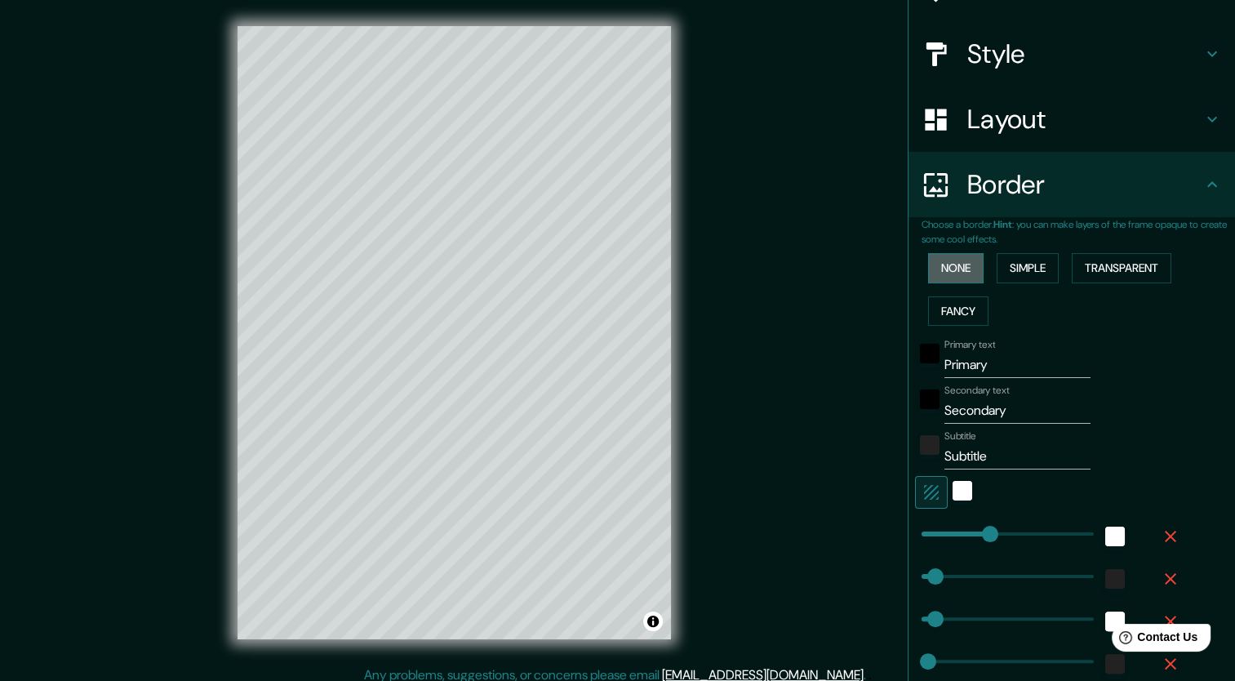
click at [938, 269] on button "None" at bounding box center [956, 268] width 56 height 30
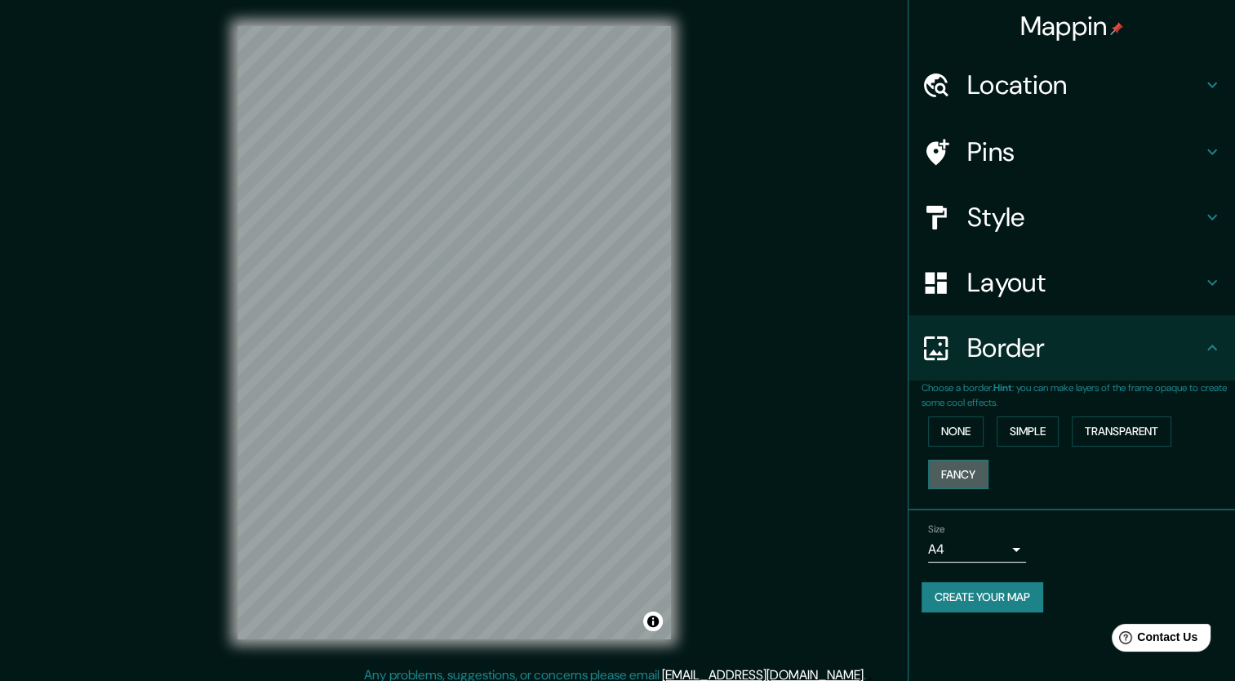
click at [953, 480] on button "Fancy" at bounding box center [958, 475] width 60 height 30
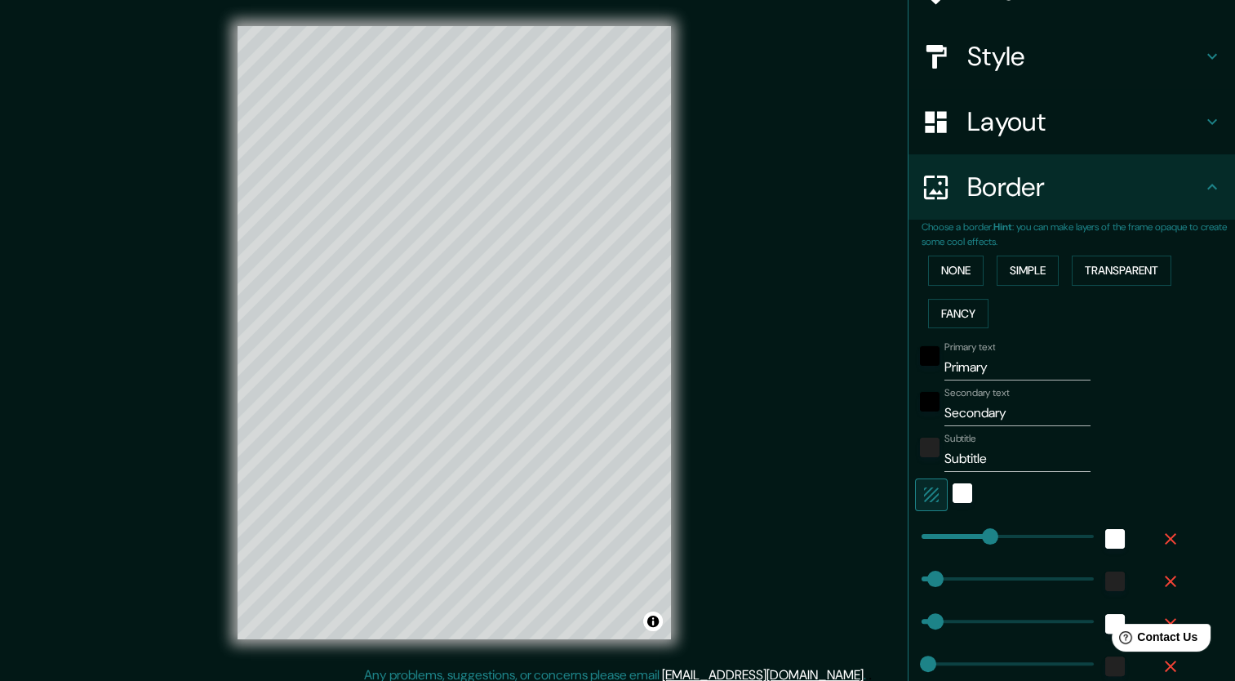
scroll to position [163, 0]
click at [928, 266] on button "None" at bounding box center [956, 268] width 56 height 30
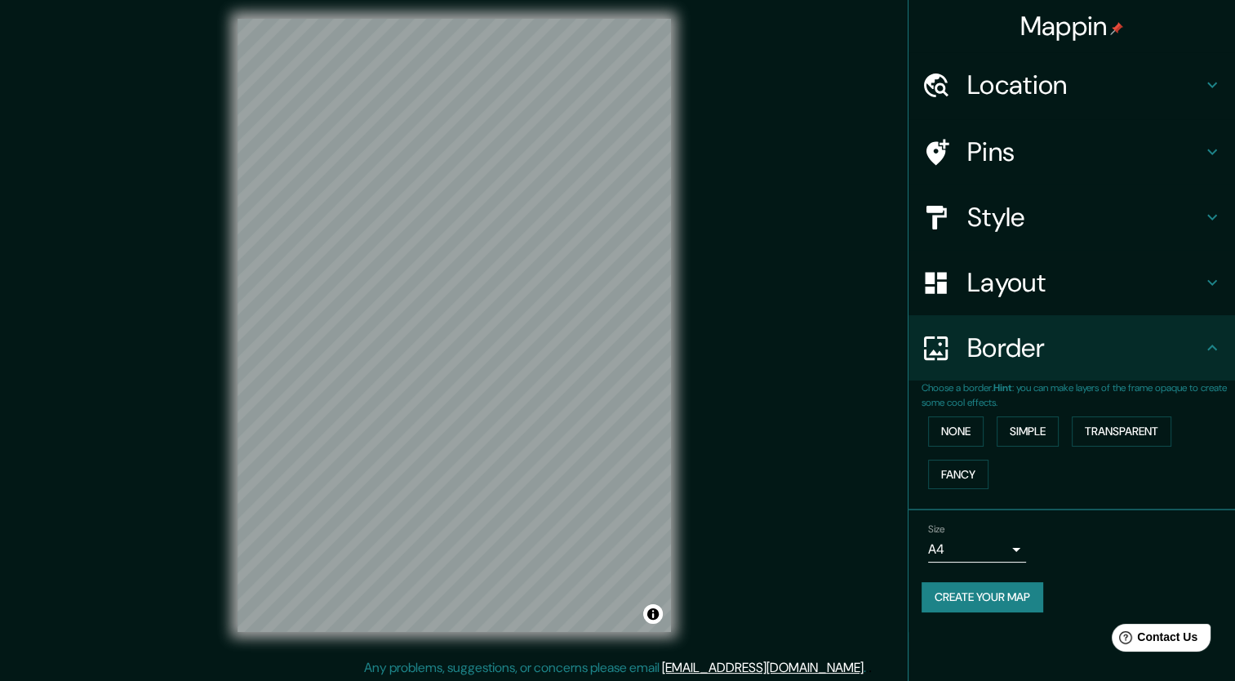
scroll to position [10, 0]
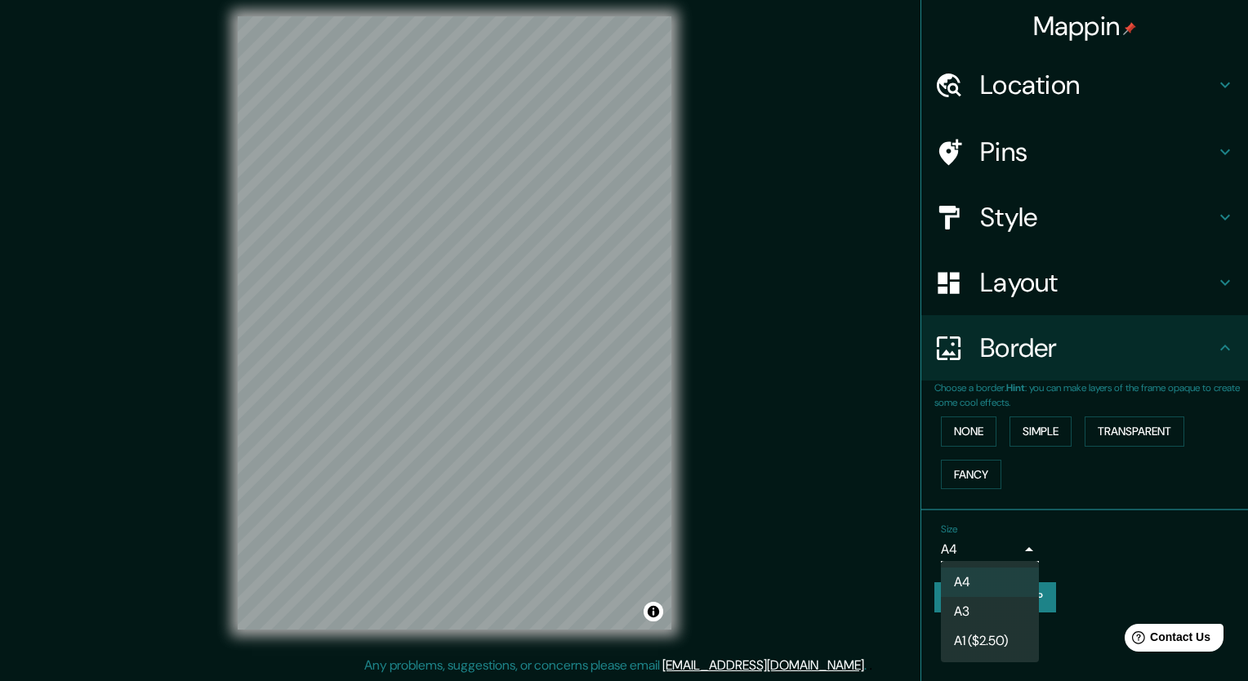
click at [1016, 547] on body "Mappin Location [GEOGRAPHIC_DATA], [GEOGRAPHIC_DATA], [GEOGRAPHIC_DATA] Pins St…" at bounding box center [624, 330] width 1248 height 681
click at [986, 613] on li "A3" at bounding box center [990, 611] width 98 height 29
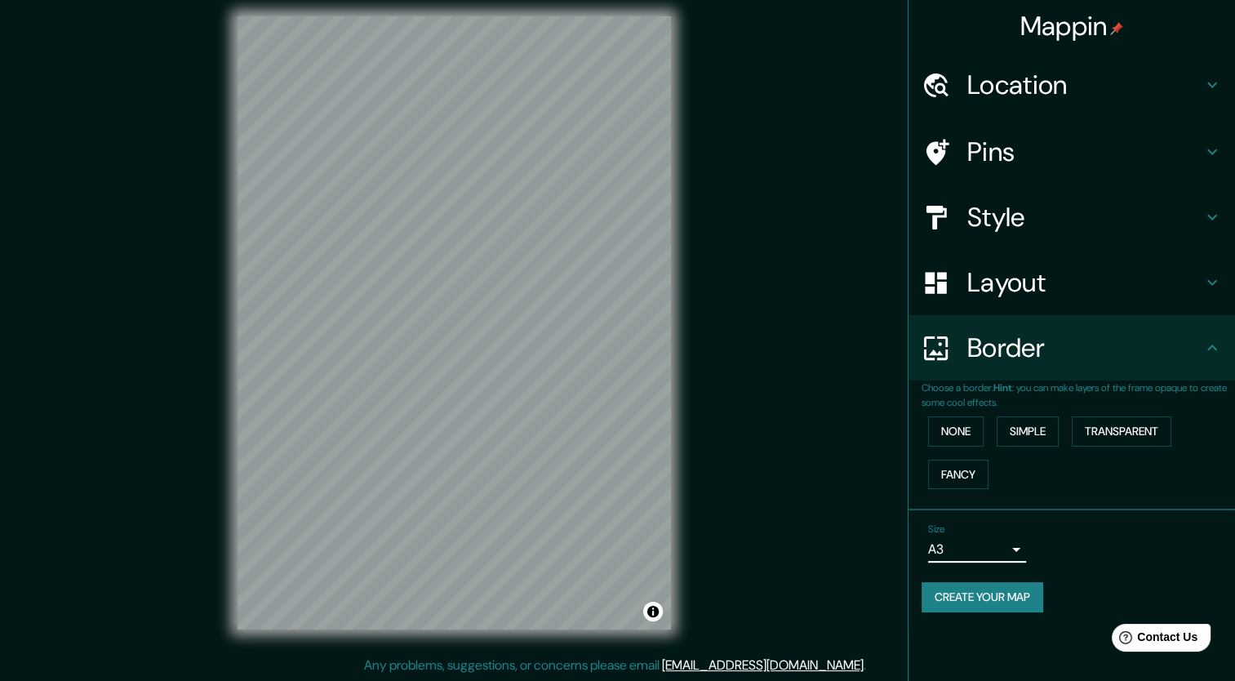
click at [983, 598] on button "Create your map" at bounding box center [983, 597] width 122 height 30
click at [1012, 582] on button "Create your map" at bounding box center [983, 597] width 122 height 30
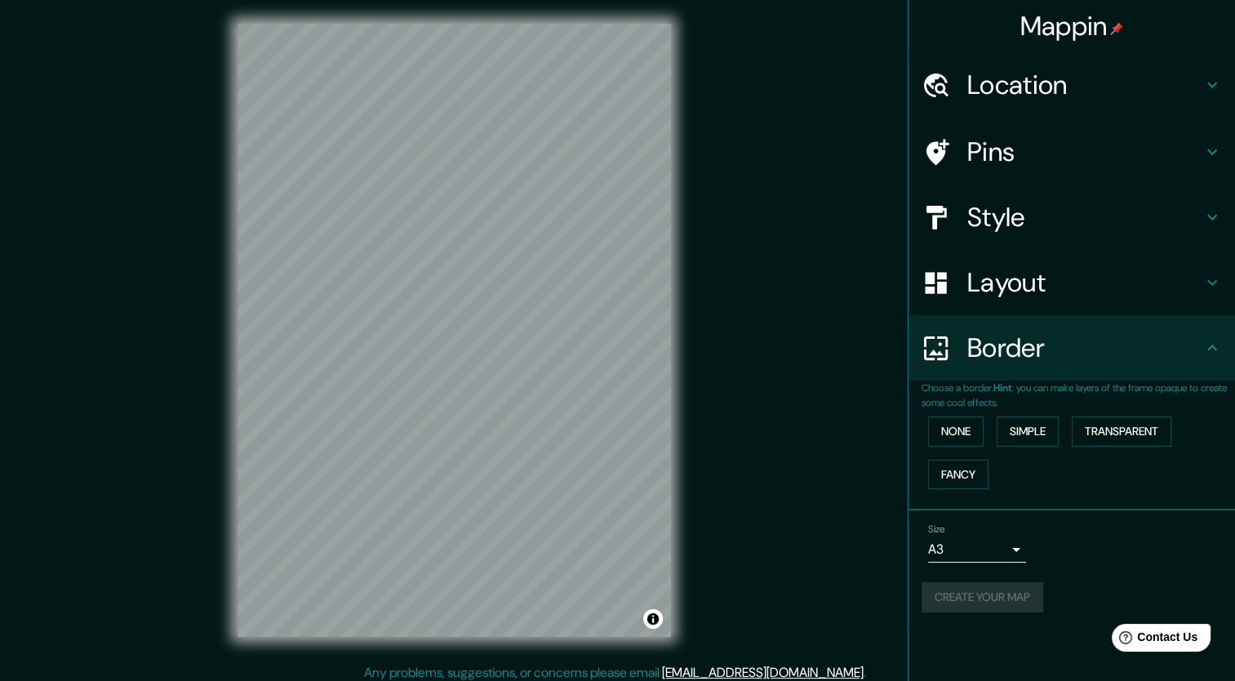
scroll to position [0, 0]
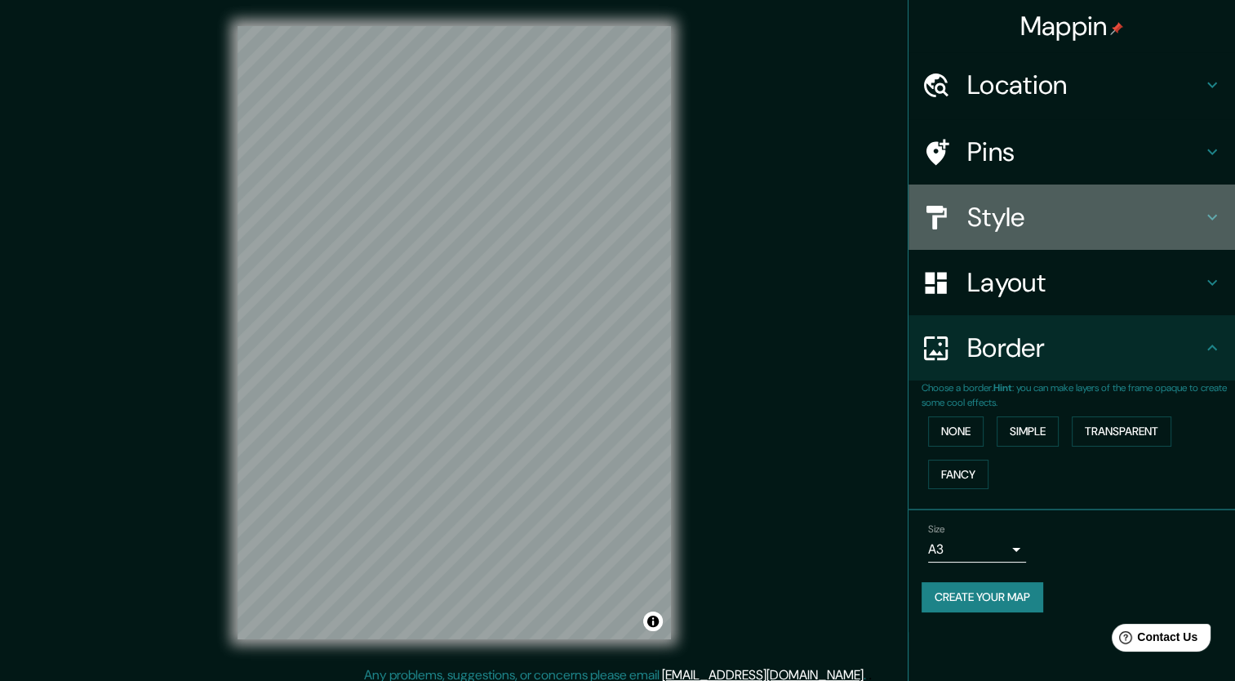
click at [1200, 214] on h4 "Style" at bounding box center [1085, 217] width 235 height 33
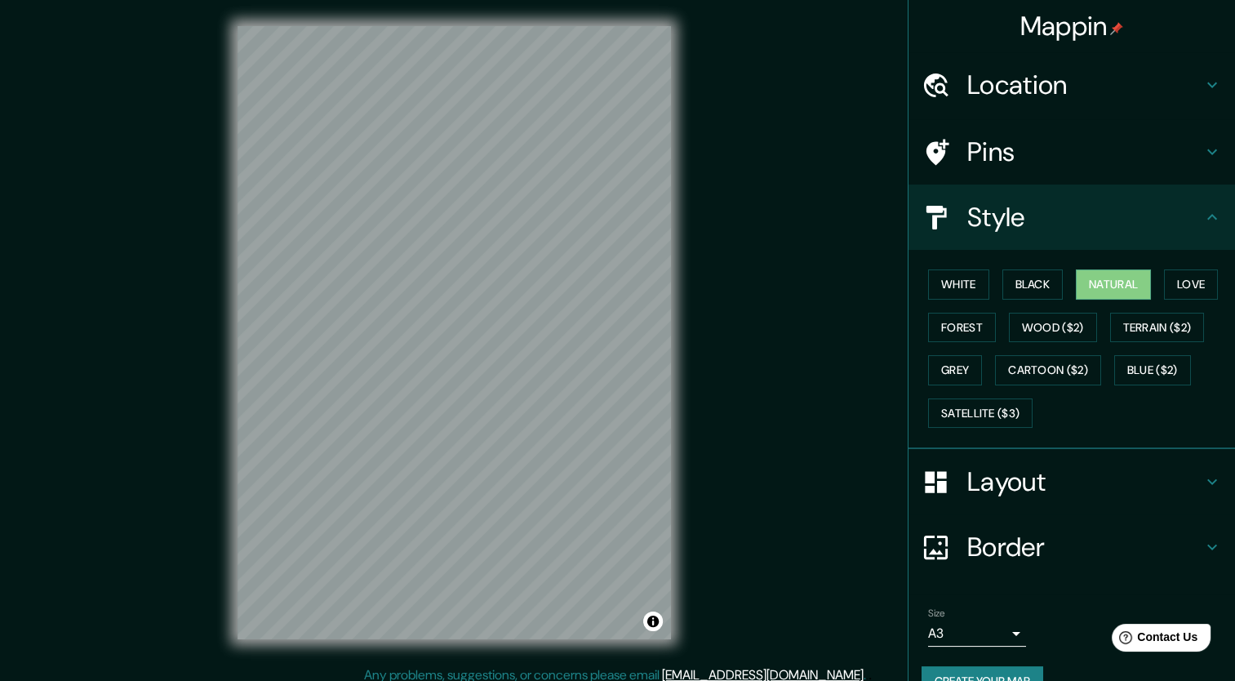
scroll to position [32, 0]
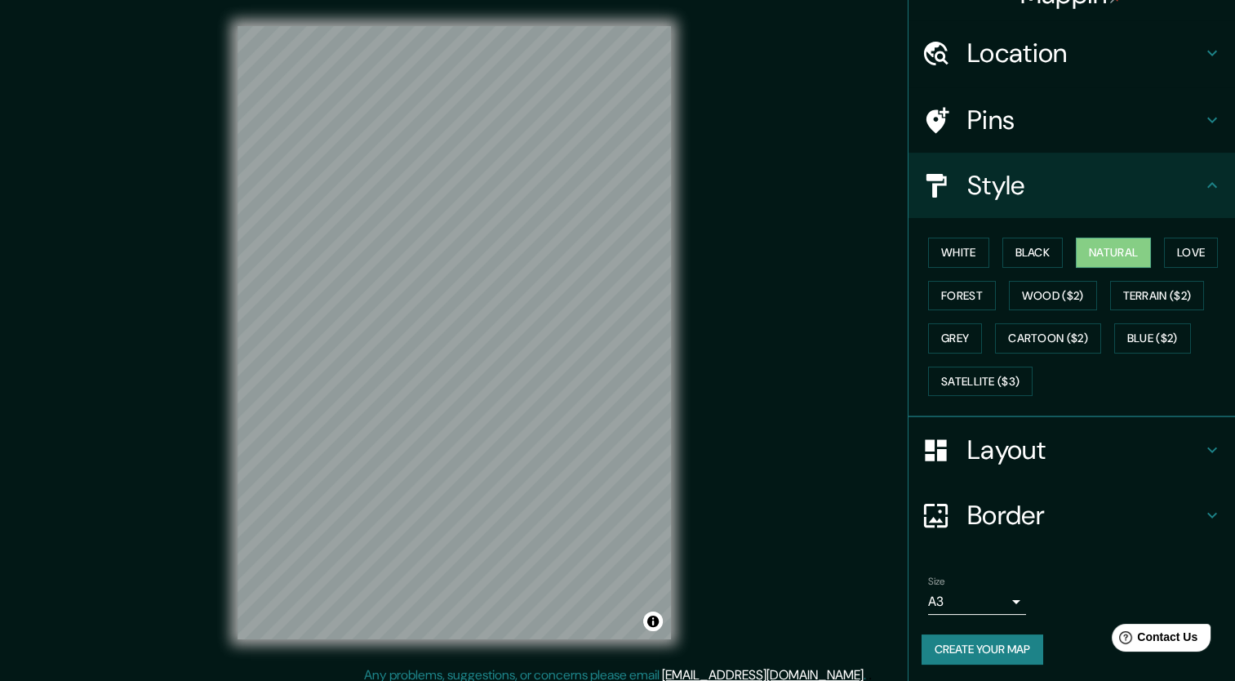
click at [958, 646] on button "Create your map" at bounding box center [983, 649] width 122 height 30
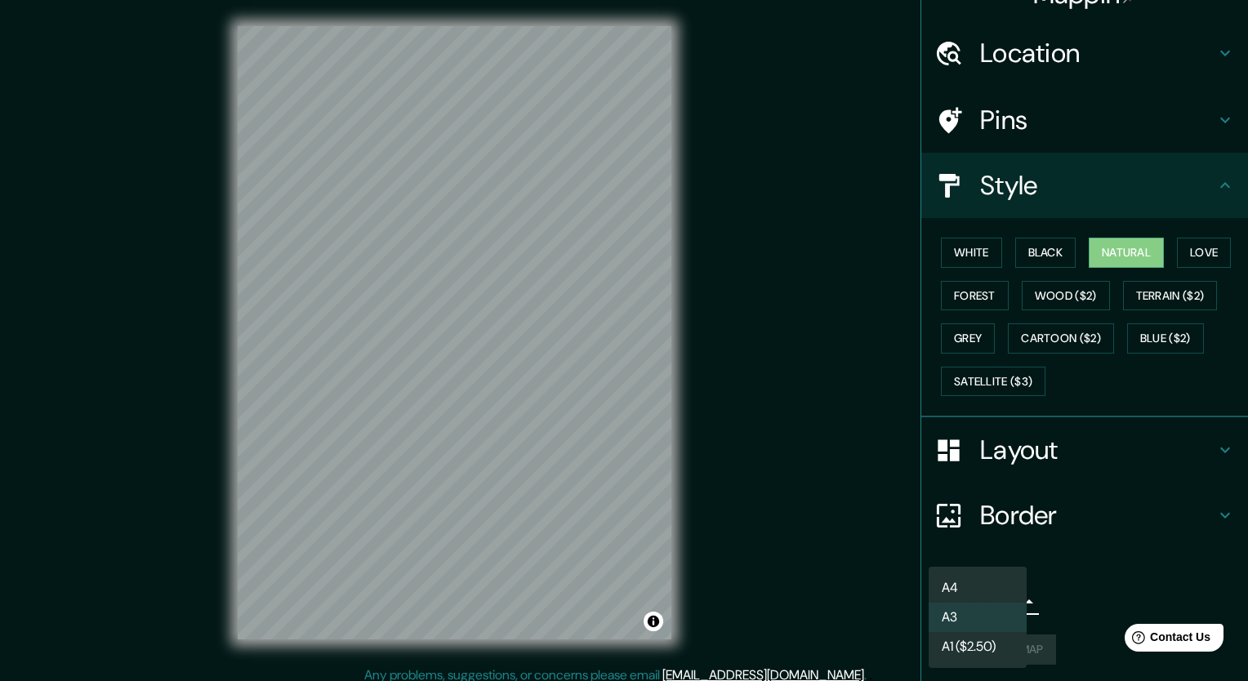
click at [1003, 594] on body "Mappin Location [GEOGRAPHIC_DATA], [GEOGRAPHIC_DATA], [GEOGRAPHIC_DATA] Pins St…" at bounding box center [624, 340] width 1248 height 681
click at [1065, 572] on div at bounding box center [624, 340] width 1248 height 681
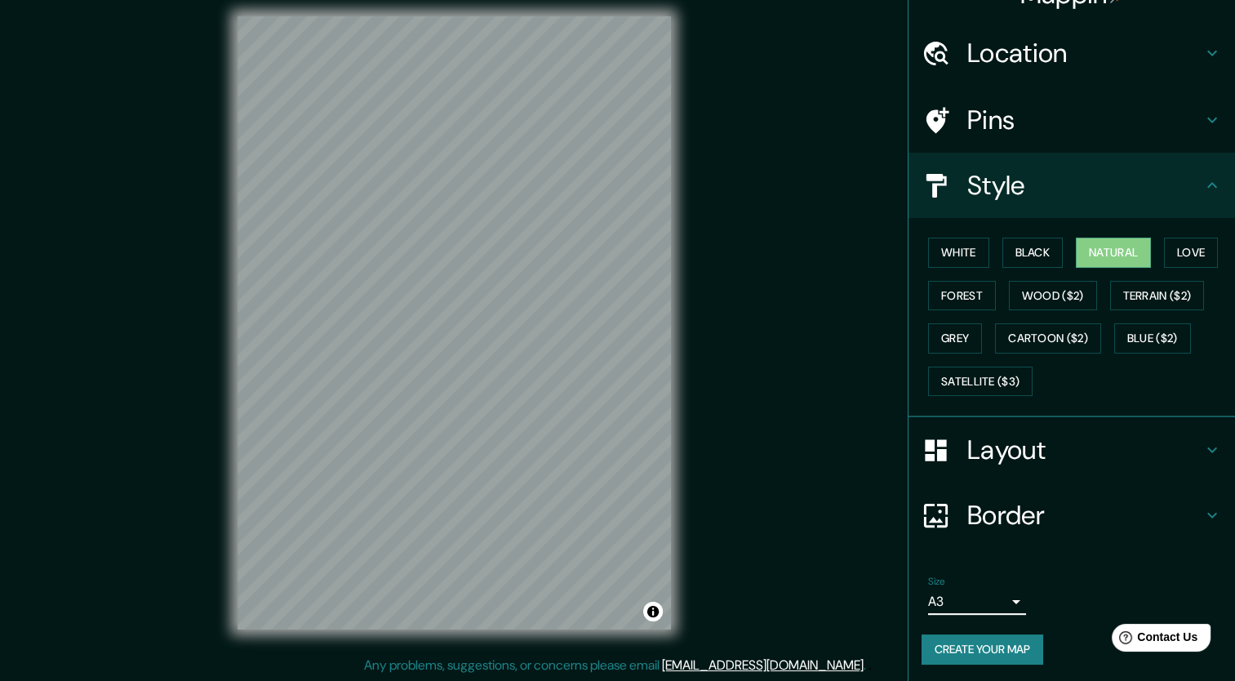
click at [985, 599] on body "Mappin Location [GEOGRAPHIC_DATA], [GEOGRAPHIC_DATA], [GEOGRAPHIC_DATA] Pins St…" at bounding box center [617, 330] width 1235 height 681
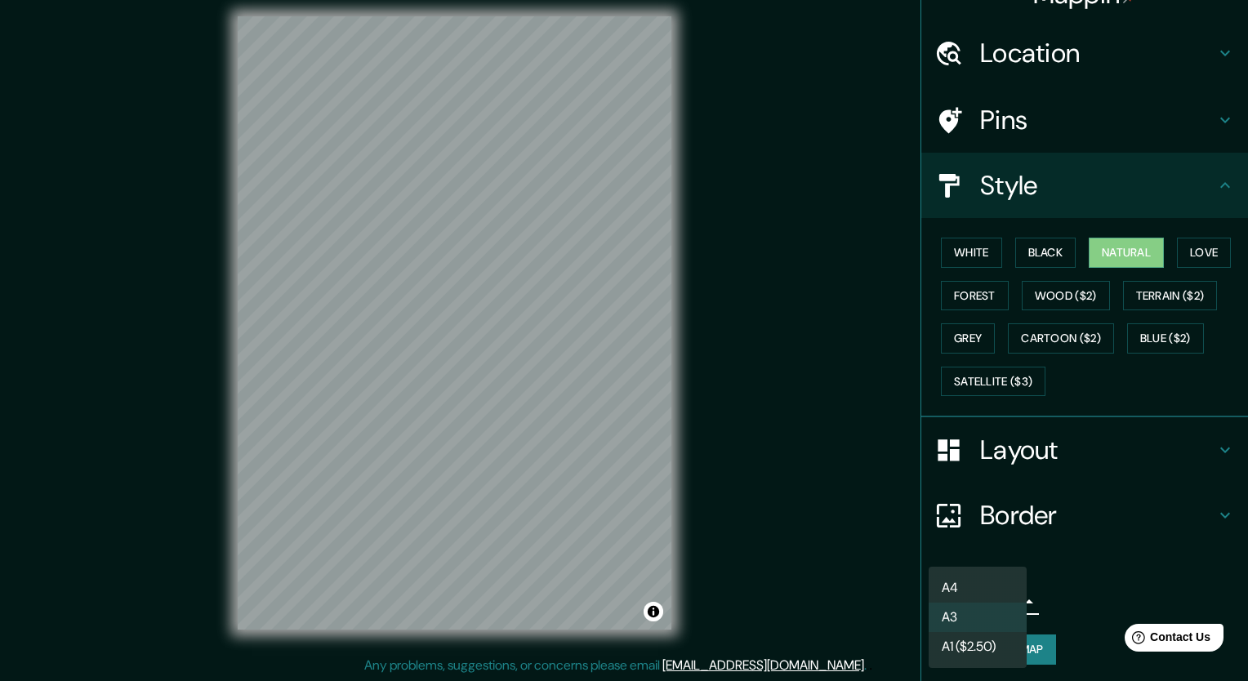
click at [965, 579] on li "A4" at bounding box center [977, 587] width 98 height 29
type input "single"
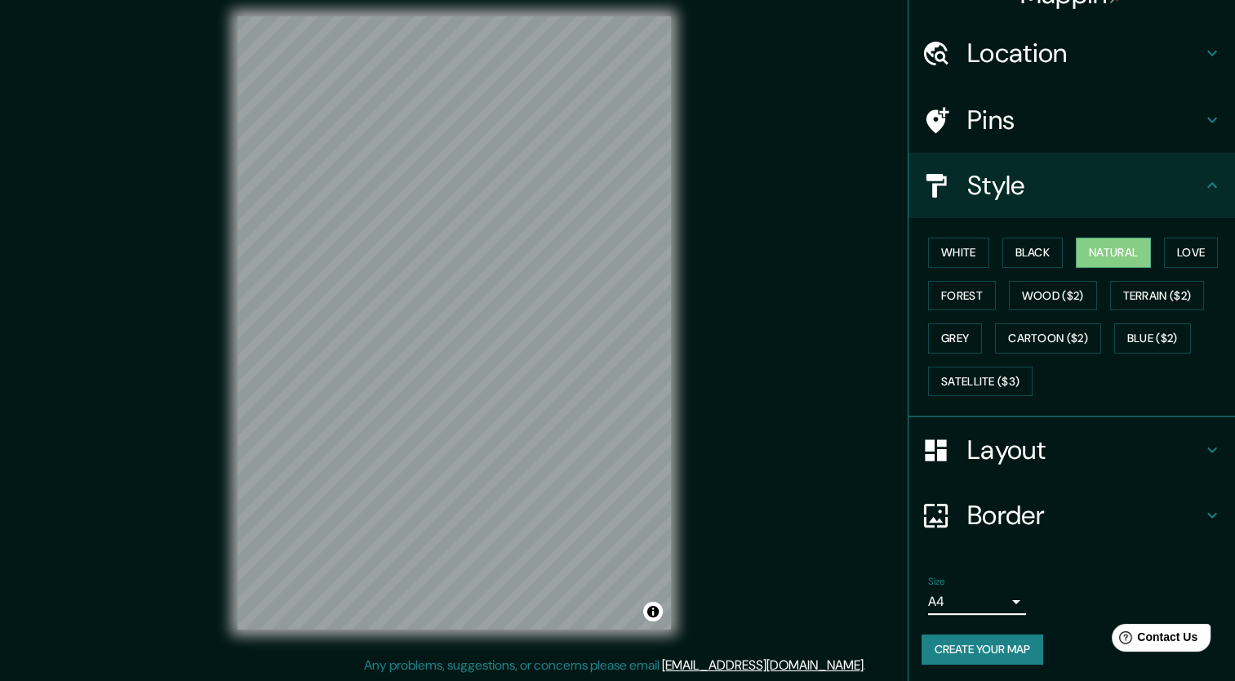
click at [987, 651] on button "Create your map" at bounding box center [983, 649] width 122 height 30
click at [952, 253] on button "White" at bounding box center [958, 253] width 61 height 30
click at [964, 645] on button "Create your map" at bounding box center [983, 649] width 122 height 30
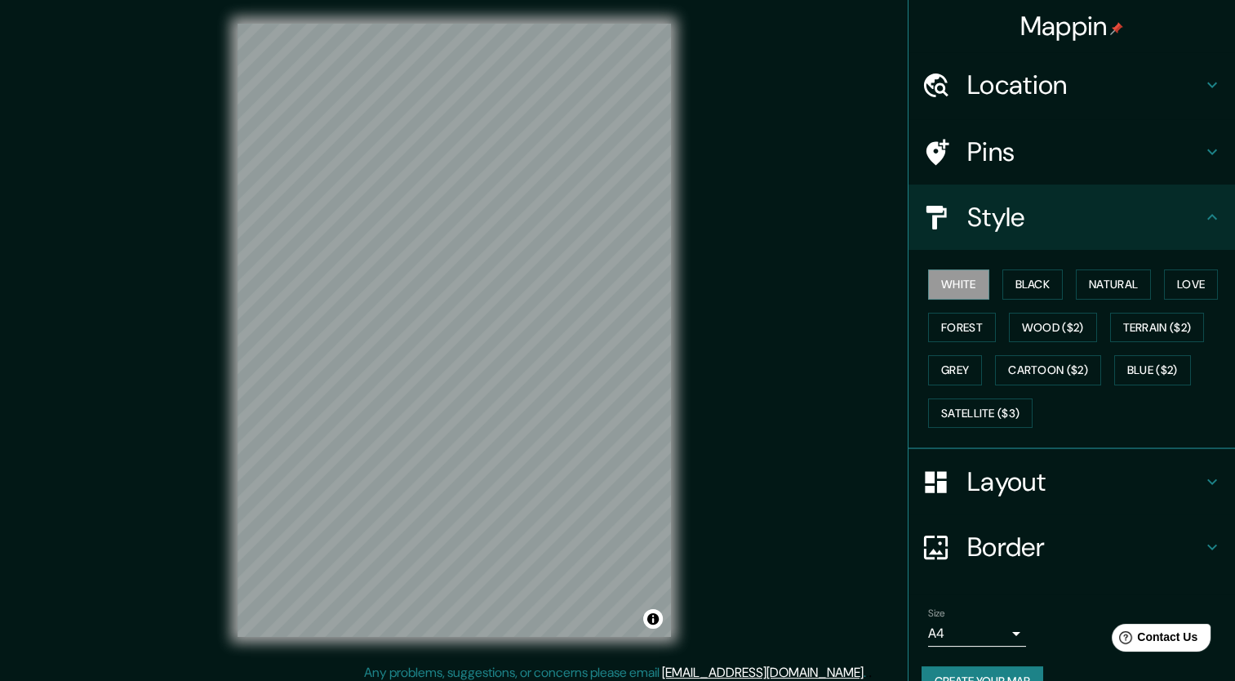
scroll to position [0, 0]
